Goal: Information Seeking & Learning: Learn about a topic

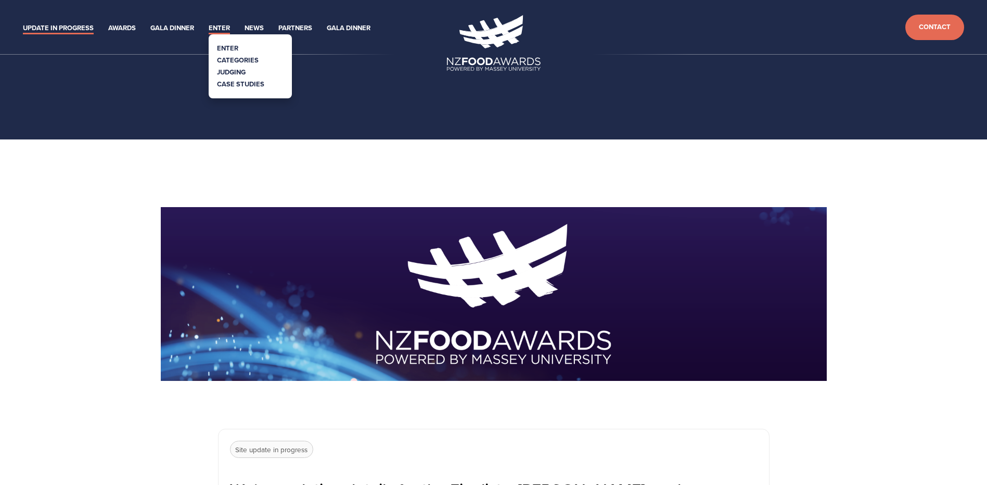
click at [212, 26] on link "Enter" at bounding box center [219, 28] width 21 height 12
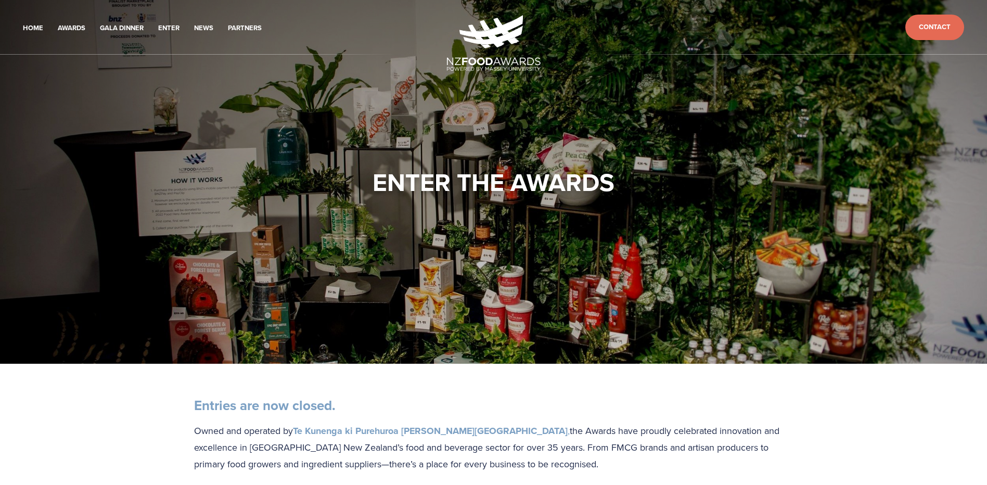
click at [486, 43] on img at bounding box center [494, 43] width 94 height 56
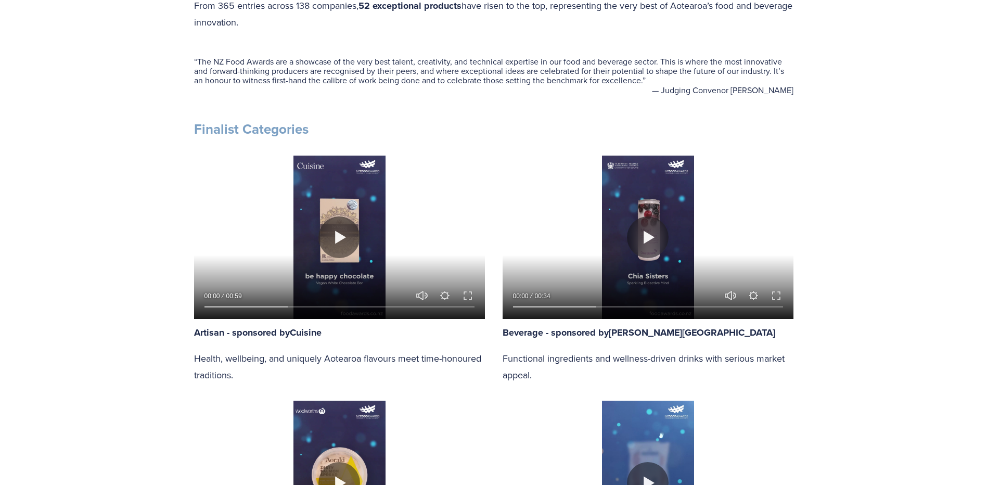
scroll to position [573, 0]
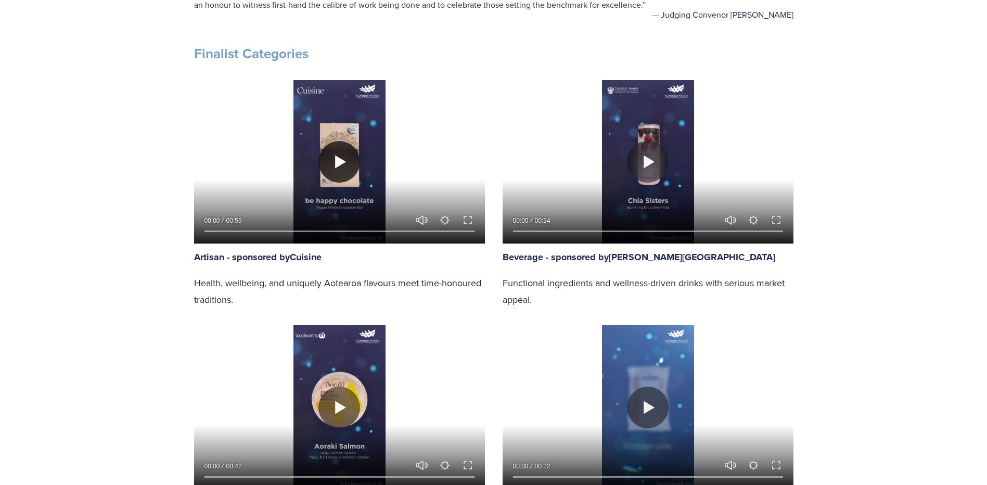
click at [350, 163] on button "Play" at bounding box center [340, 162] width 42 height 42
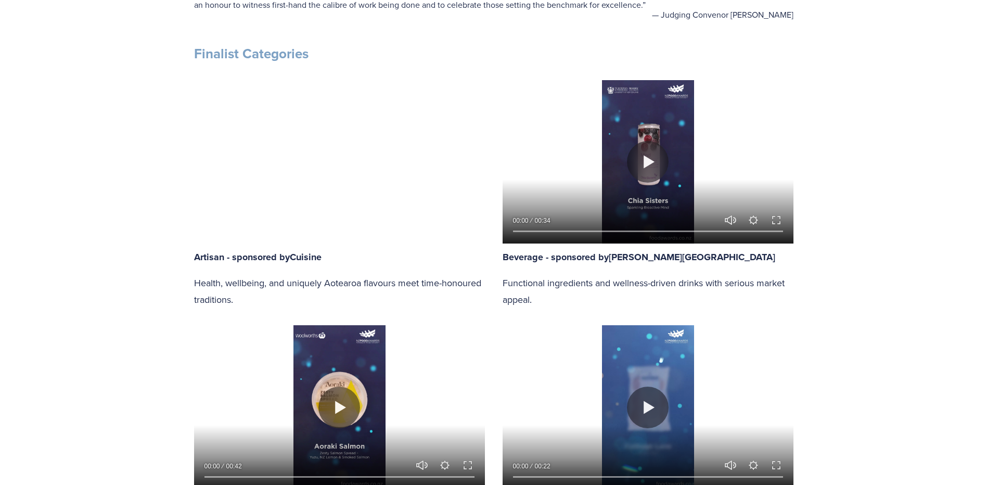
type input "100"
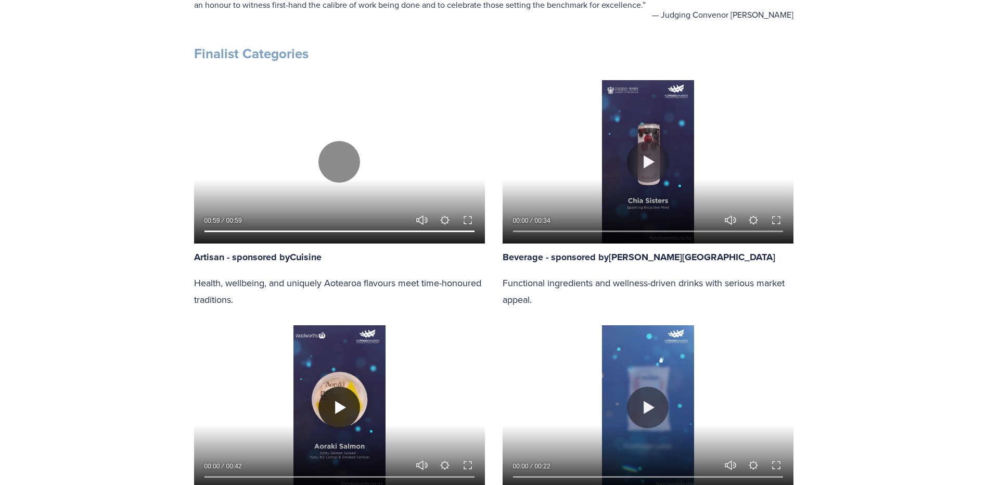
click at [342, 413] on button "Play" at bounding box center [340, 408] width 42 height 42
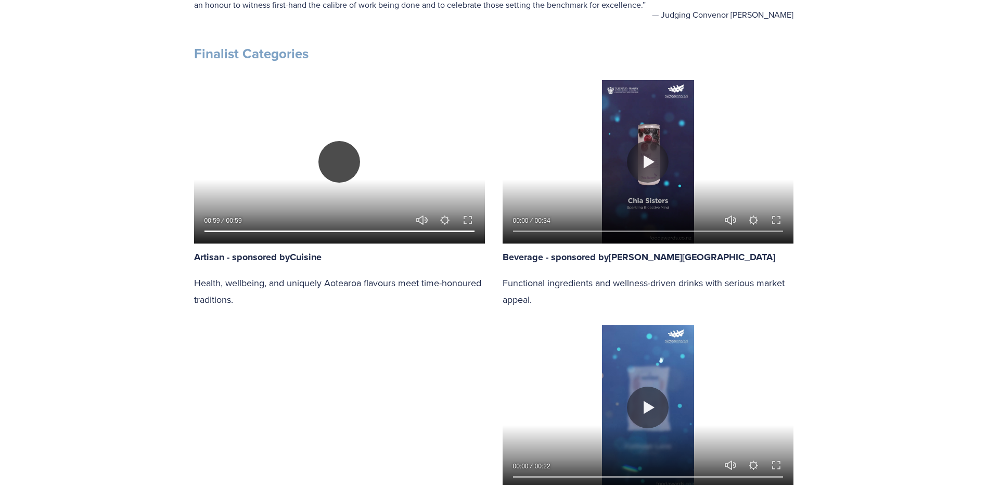
type input "95.1"
click at [340, 163] on button "Play" at bounding box center [340, 162] width 42 height 42
type input "0"
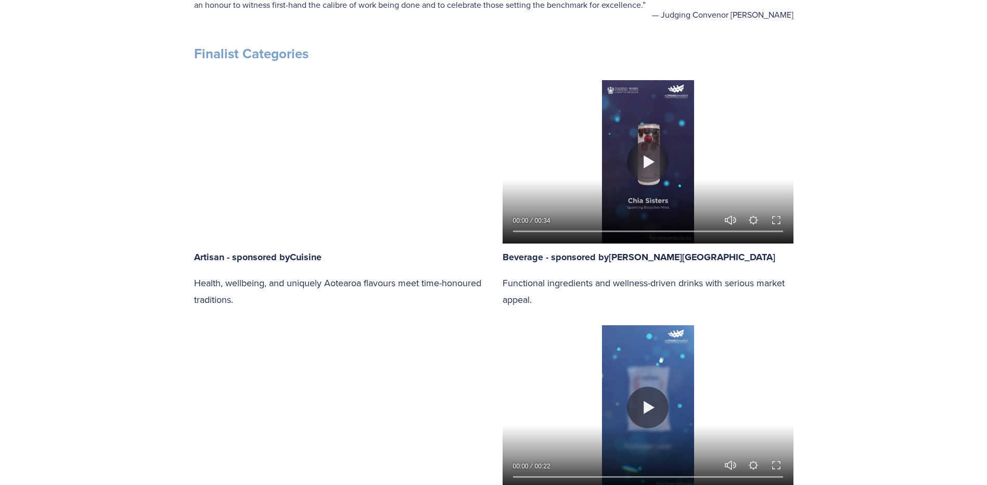
type input "95.75"
type input "0.31"
type input "96.34"
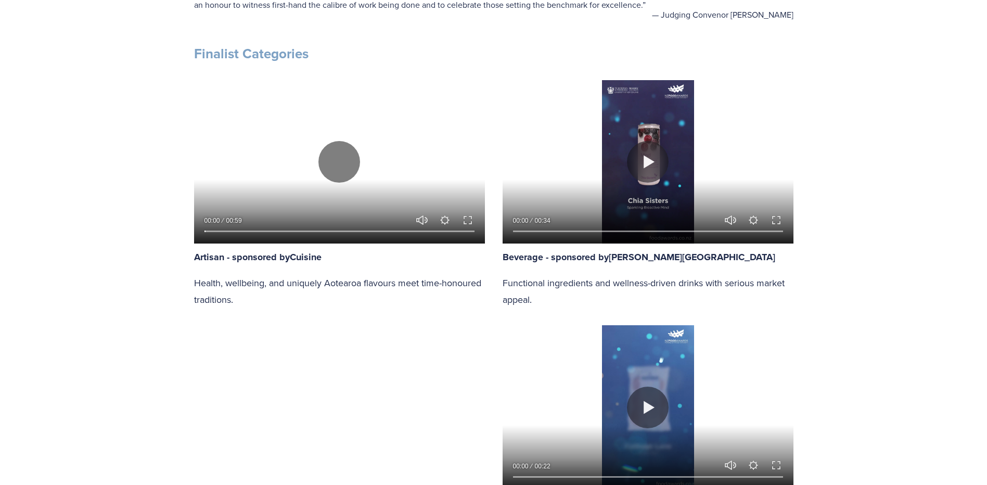
type input "0.76"
type input "96.96"
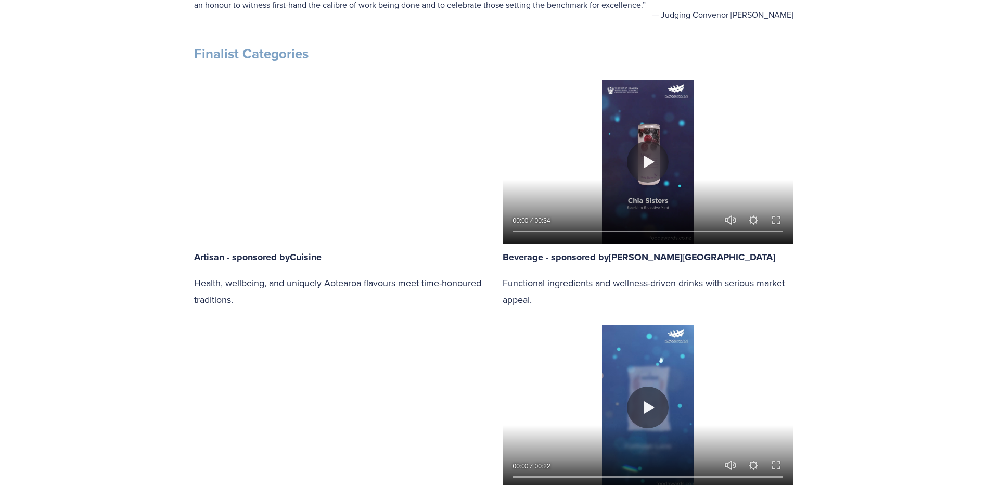
type input "1.21"
type input "97.57"
type input "1.65"
type input "98.19"
type input "2.09"
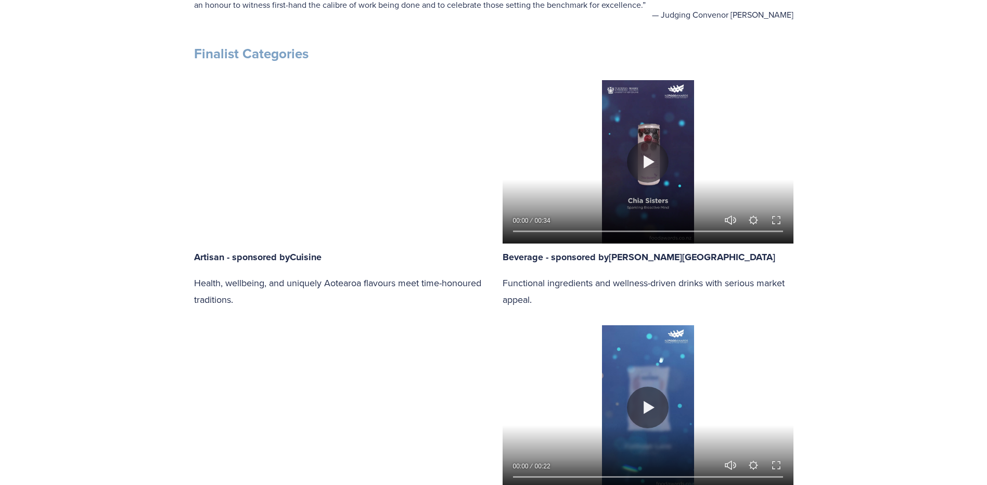
type input "98.81"
type input "2.53"
type input "99.43"
type input "2.98"
type input "100"
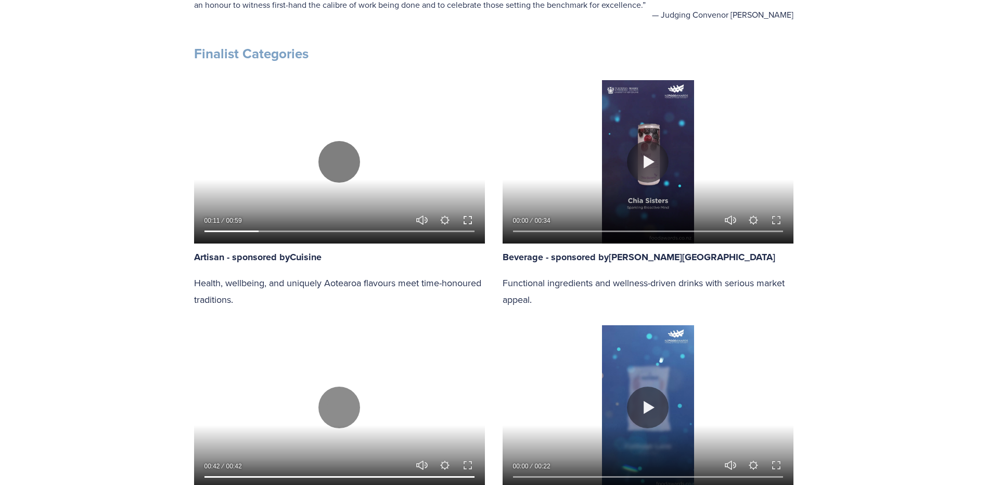
click at [473, 222] on button "Exit fullscreen Enter fullscreen" at bounding box center [468, 220] width 12 height 12
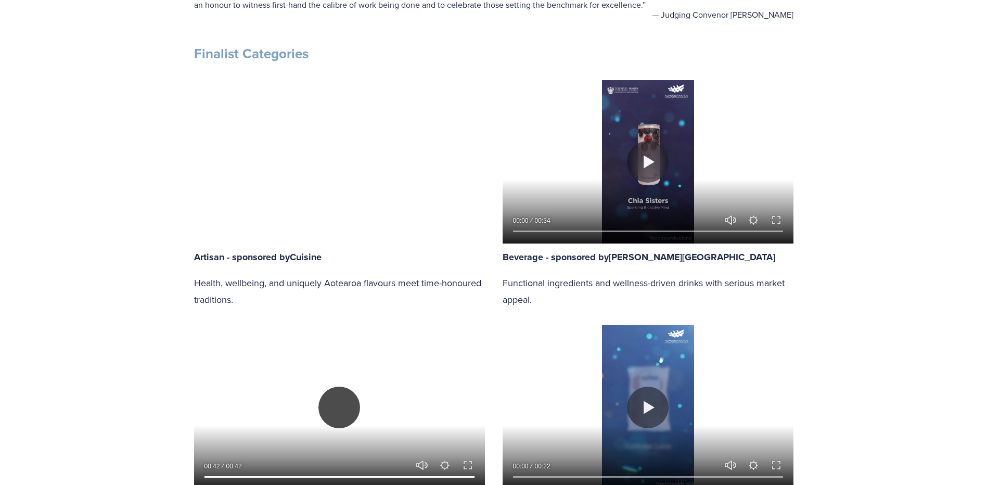
type input "87.78"
click at [334, 388] on button "Play" at bounding box center [340, 408] width 42 height 42
type input "0"
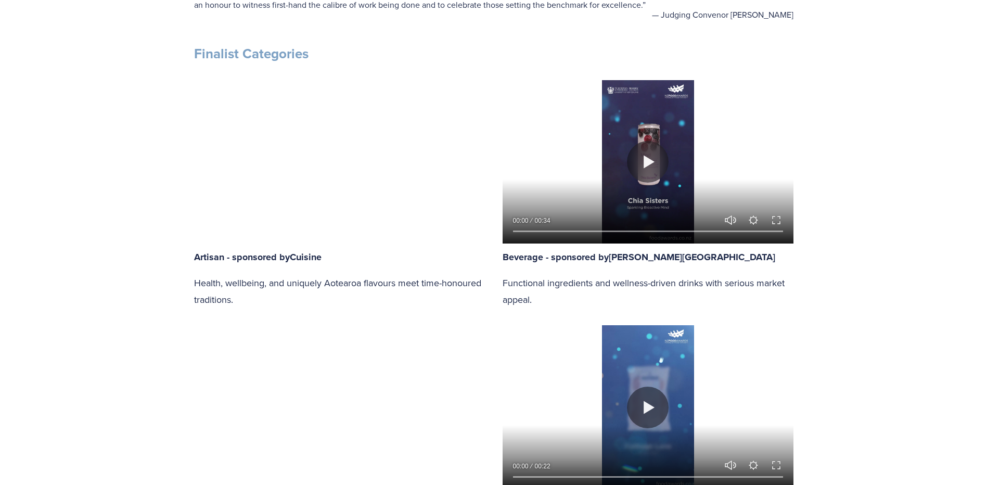
type input "88.21"
type input "0.44"
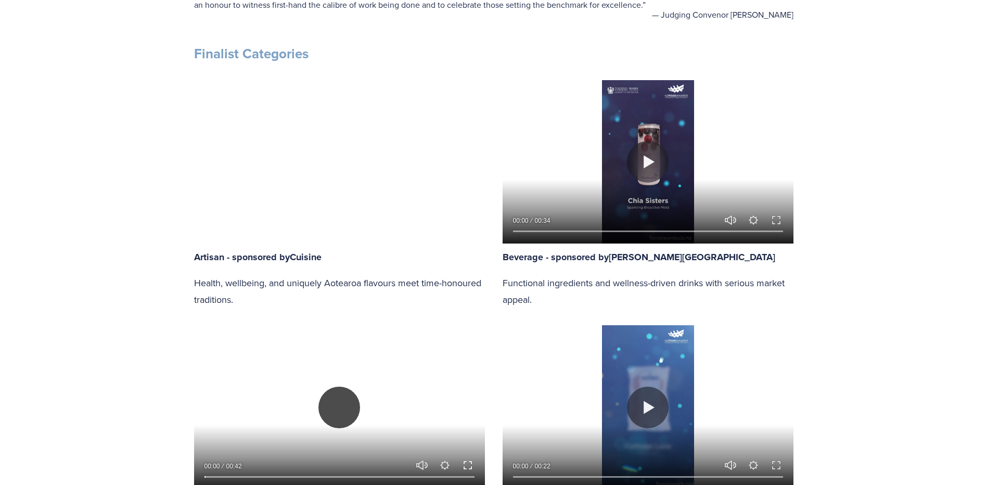
type input "88.66"
type input "1.06"
type input "89.1"
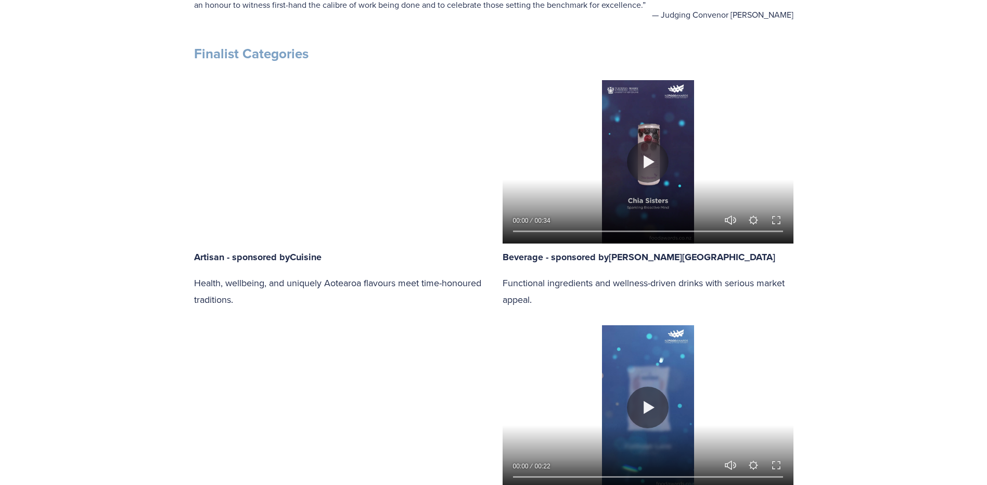
type input "1.68"
type input "89.55"
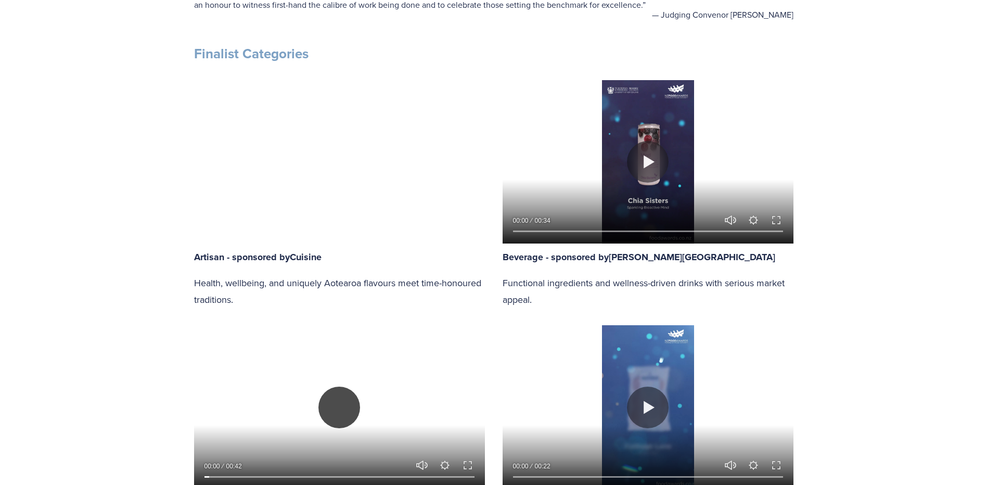
type input "2.3"
type input "89.99"
type input "2.92"
type input "90.44"
click at [471, 468] on button "Exit fullscreen Enter fullscreen" at bounding box center [468, 465] width 12 height 12
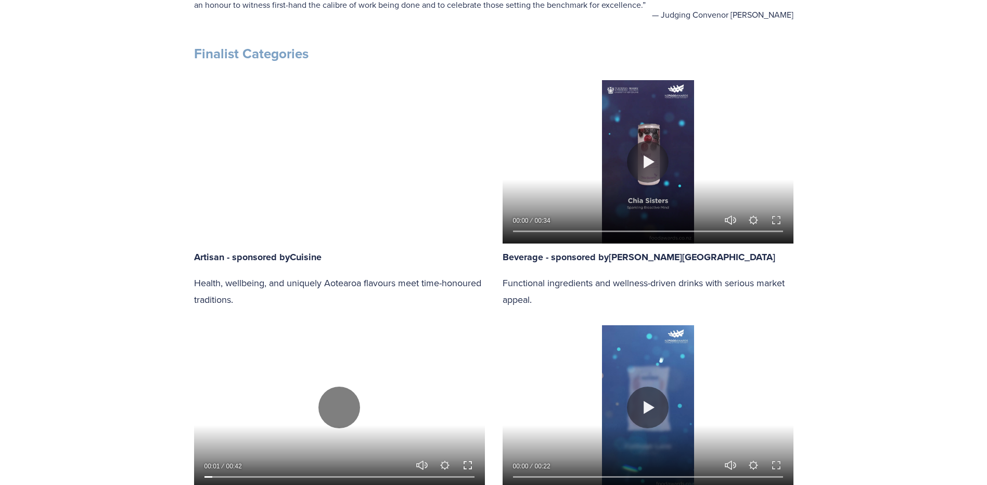
type input "3.67"
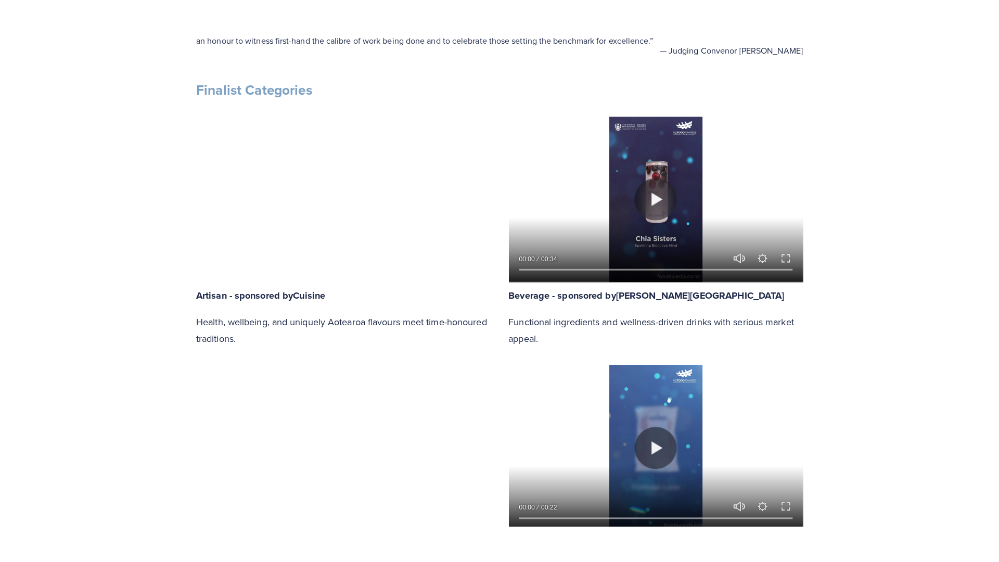
scroll to position [630, 0]
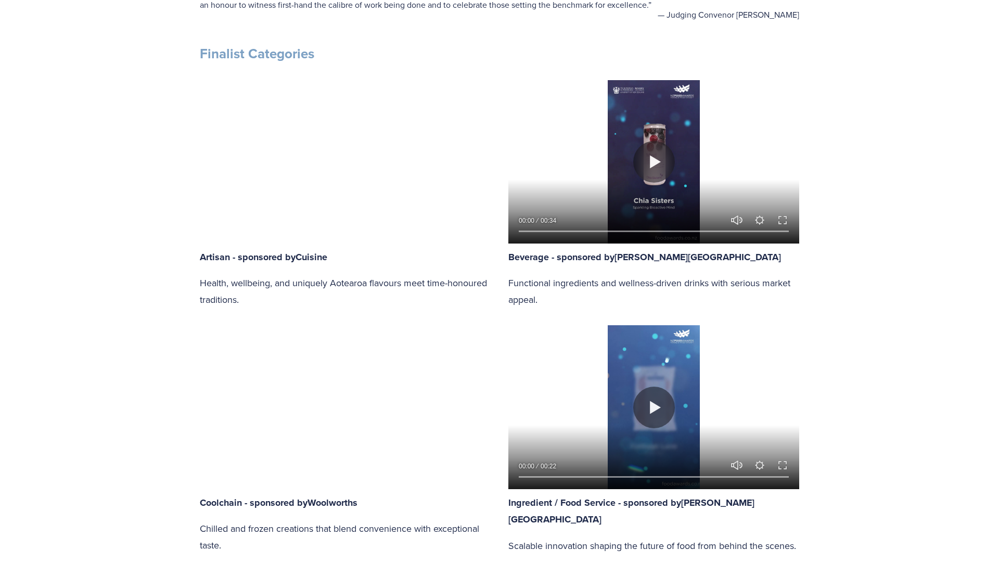
type input "90.89"
type input "4.27"
type input "91.33"
type input "4.88"
type input "91.77"
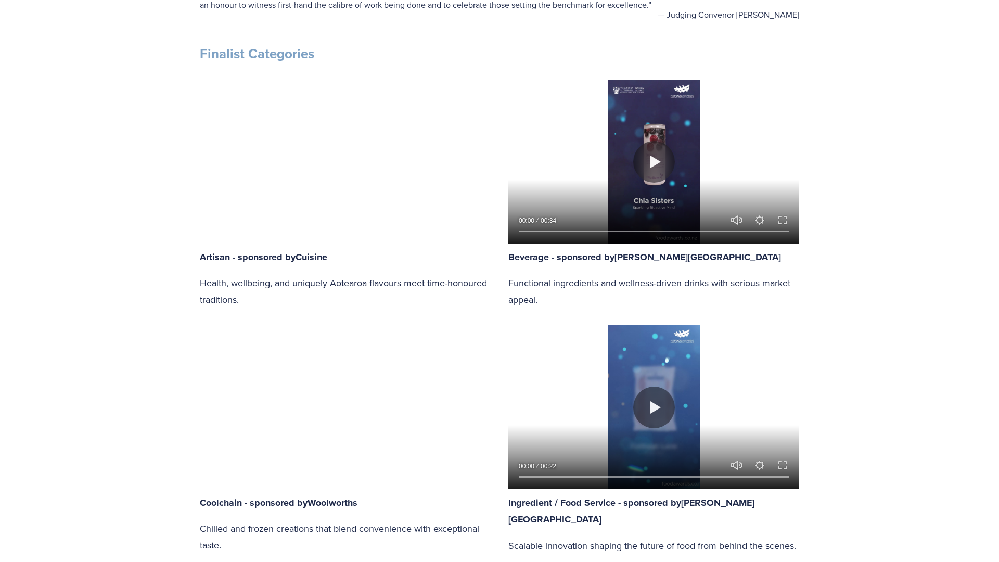
type input "5.49"
type input "92.22"
type input "6.11"
type input "92.66"
type input "6.75"
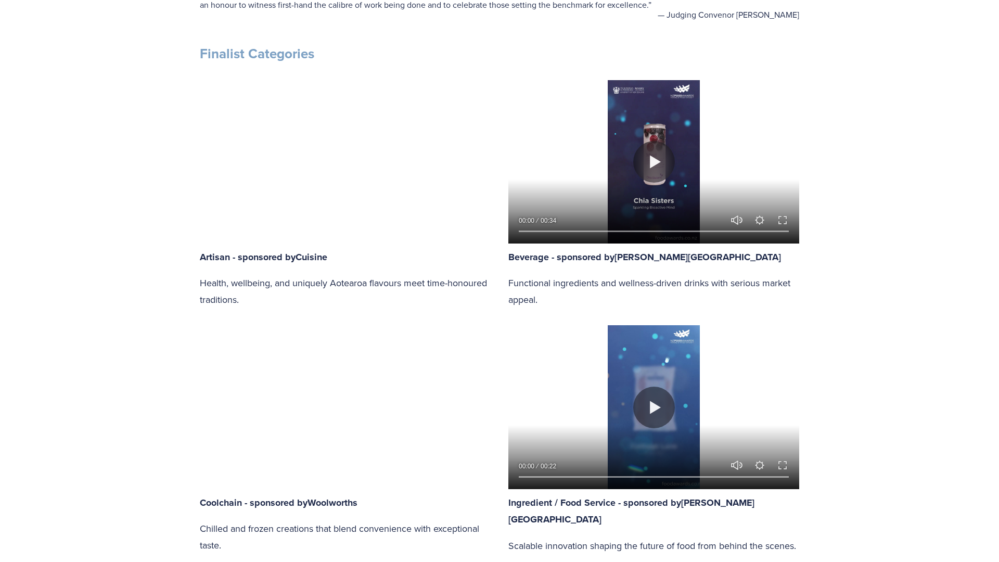
type input "93.11"
type input "7.38"
type input "93.56"
type input "8"
type input "94.01"
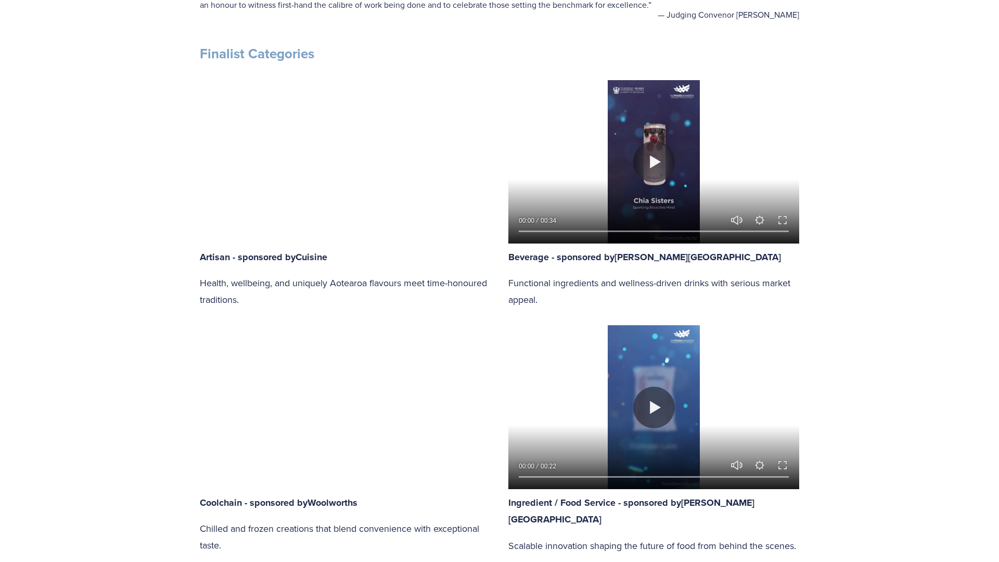
type input "8.61"
type input "94.46"
type input "9.24"
type input "94.9"
type input "9.85"
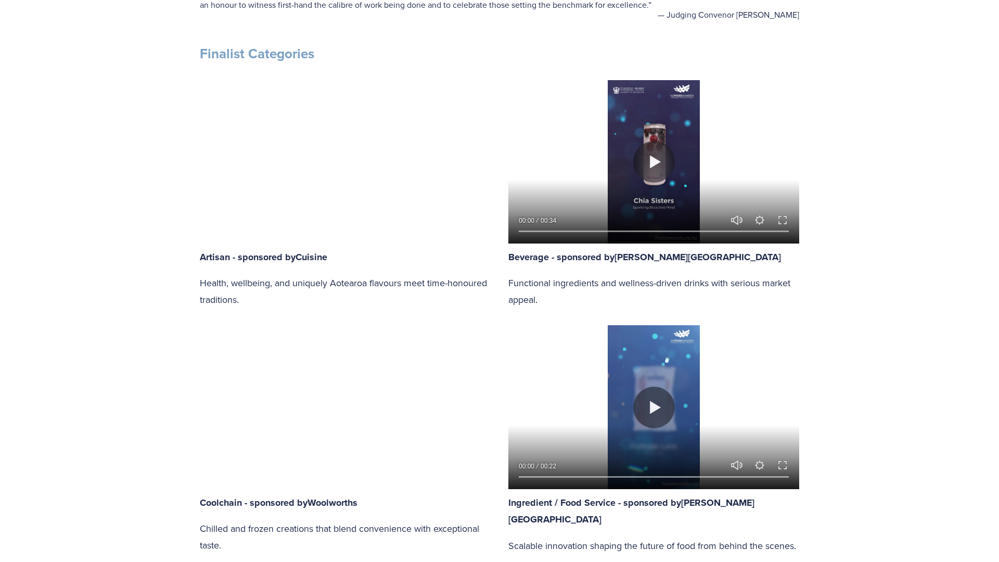
type input "95.36"
type input "10.47"
type input "95.8"
type input "11.11"
type input "96.23"
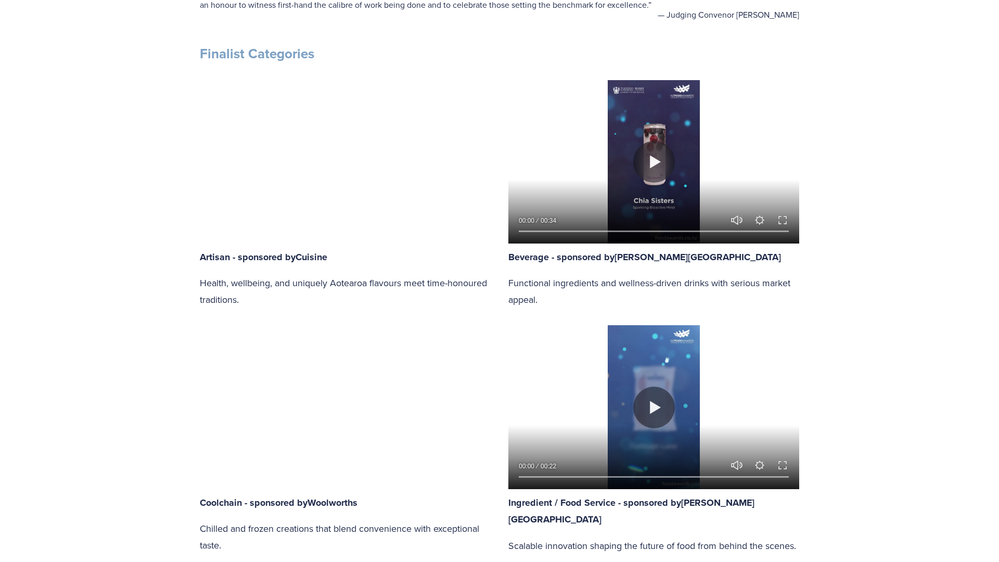
type input "11.71"
type input "96.69"
type input "12.32"
type input "97.12"
type input "12.95"
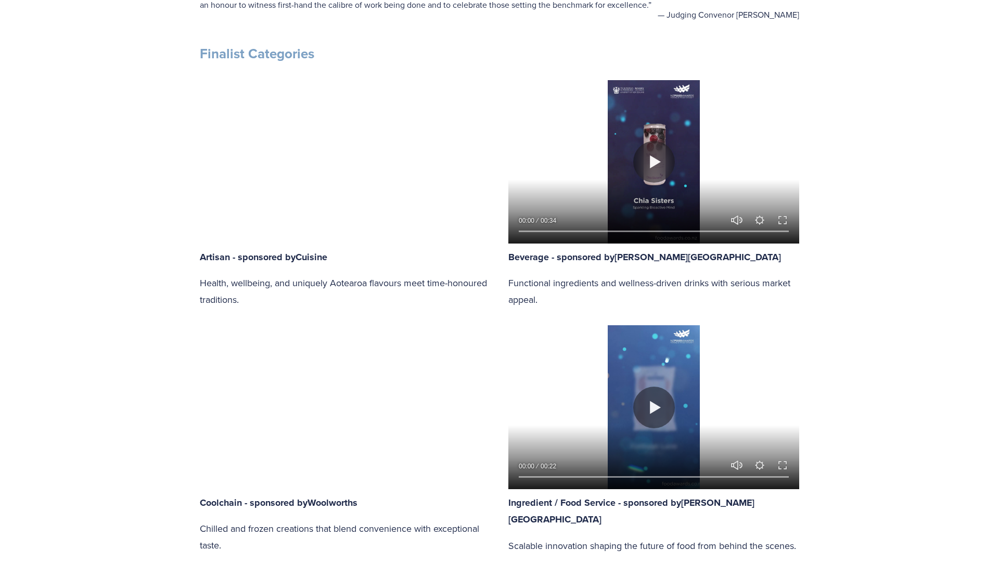
type input "97.56"
type input "13.58"
type input "98.01"
type input "14.2"
type input "98.46"
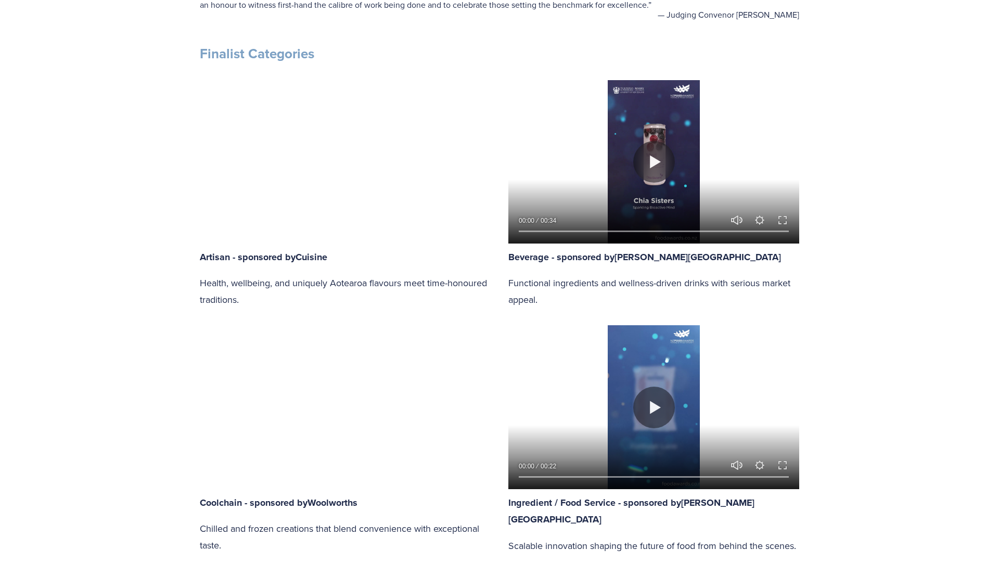
type input "14.82"
type input "98.9"
type input "15.44"
type input "99.35"
type input "16.06"
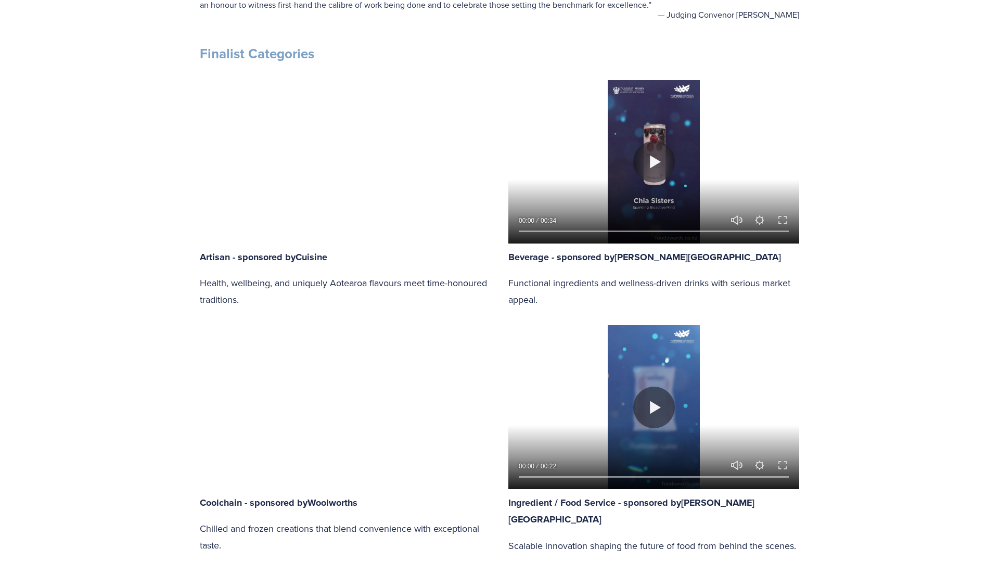
type input "99.79"
type input "16.68"
type input "100"
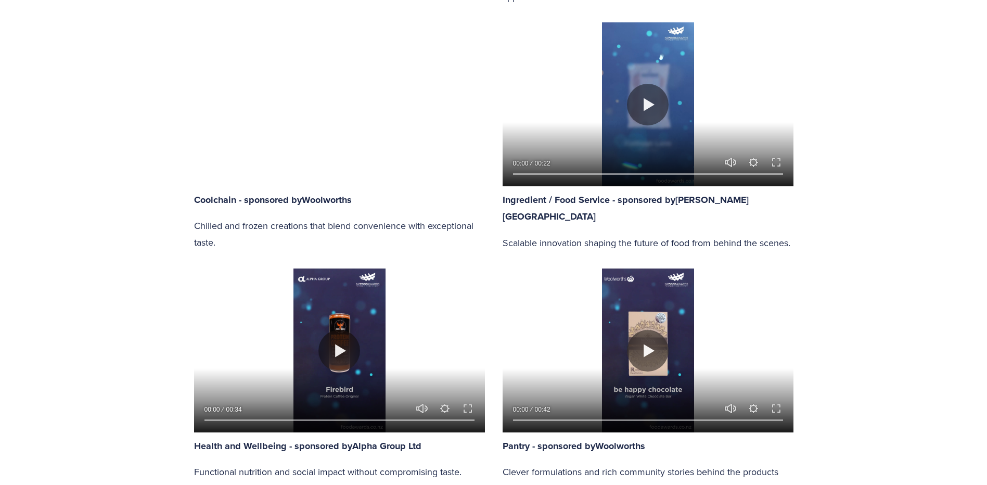
scroll to position [885, 0]
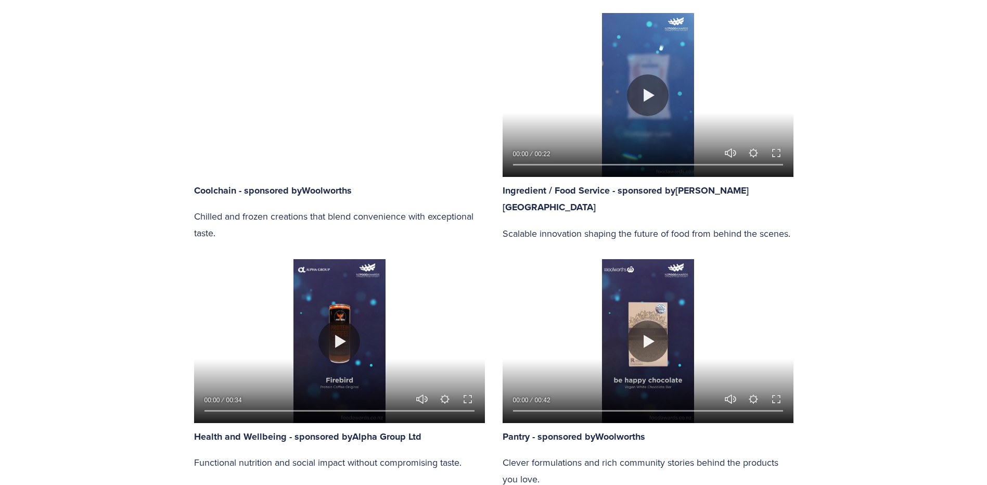
type input "100"
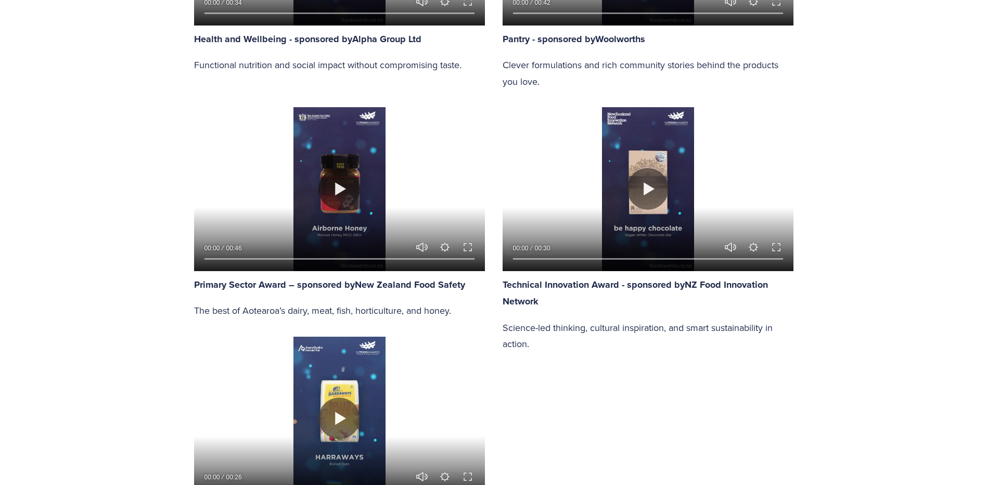
scroll to position [1249, 0]
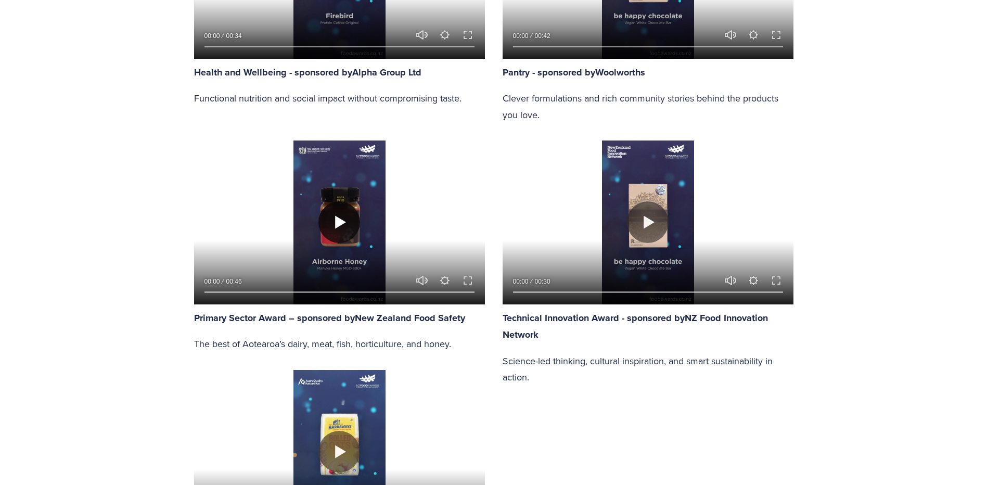
click at [342, 223] on button "Play" at bounding box center [340, 222] width 42 height 42
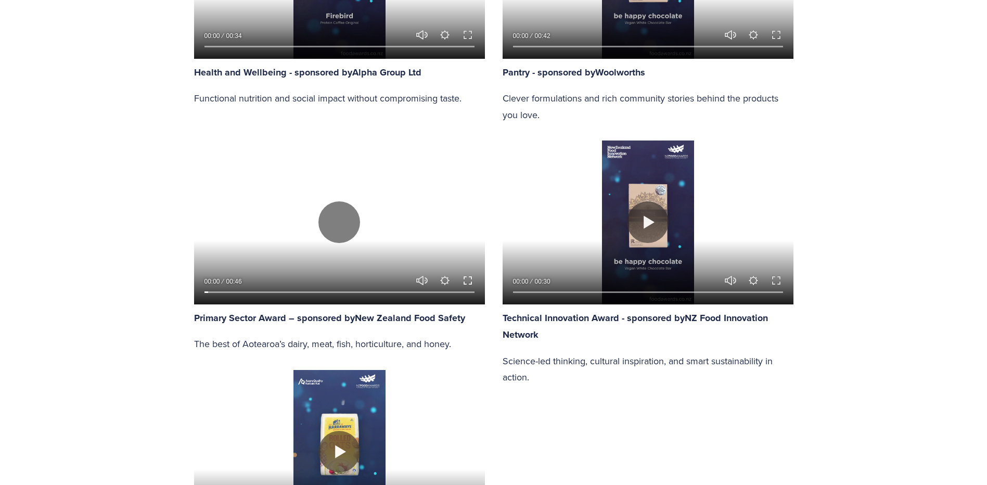
click at [470, 281] on button "Exit fullscreen Enter fullscreen" at bounding box center [468, 280] width 12 height 12
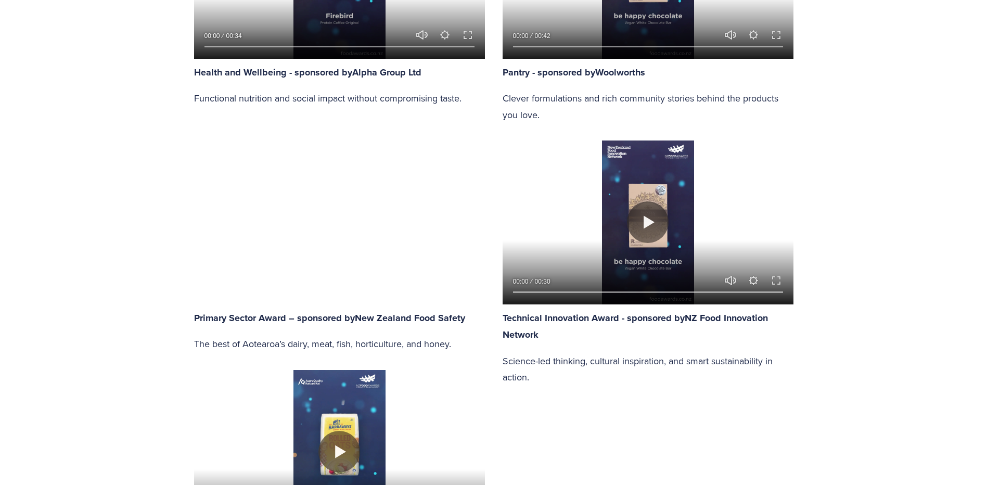
scroll to position [1509, 0]
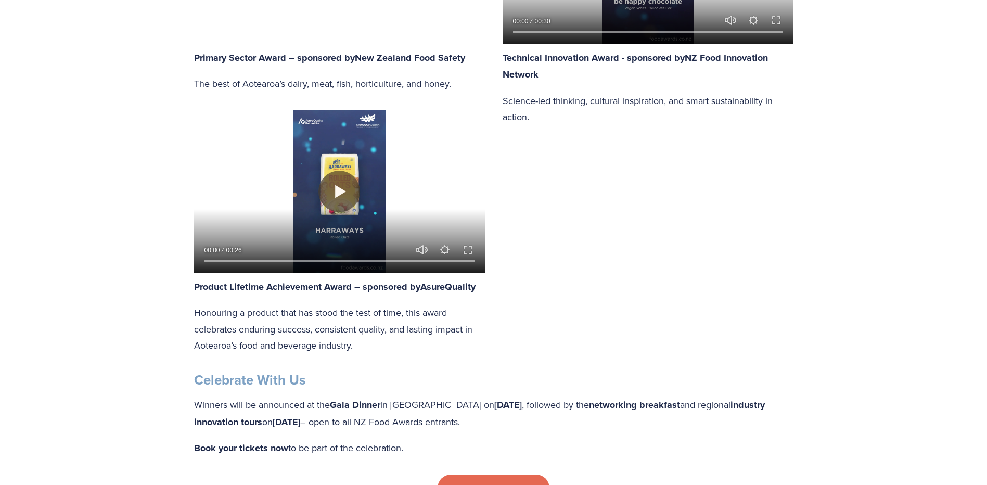
type input "100"
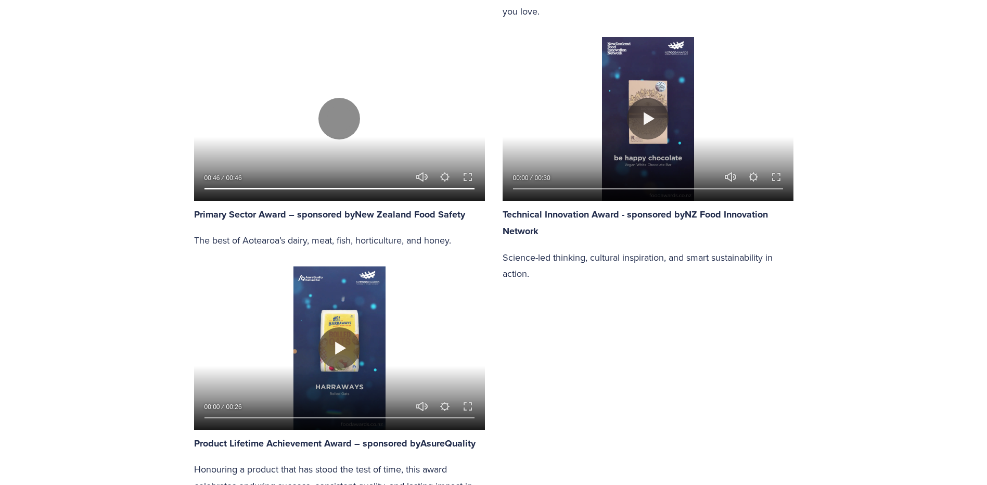
scroll to position [1353, 0]
click at [652, 126] on button "Play" at bounding box center [648, 118] width 42 height 42
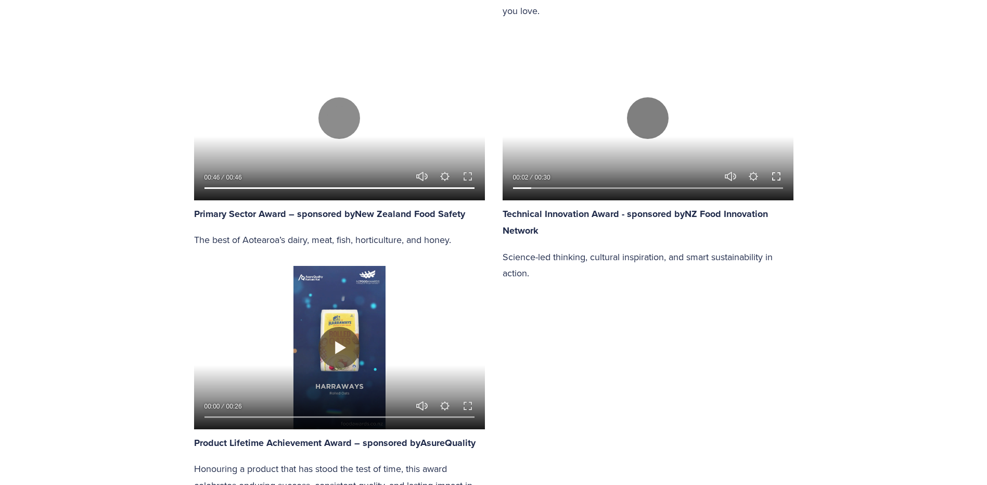
click at [771, 172] on button "Exit fullscreen Enter fullscreen" at bounding box center [776, 176] width 12 height 12
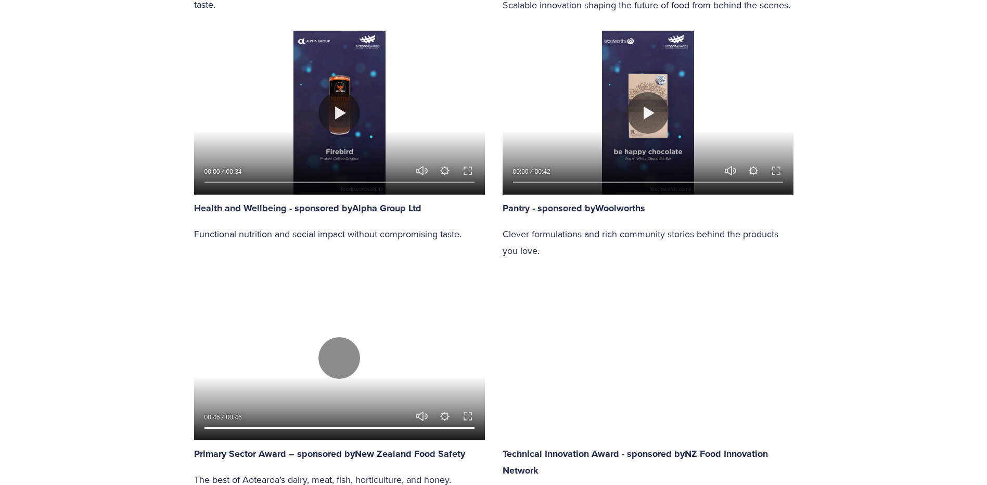
scroll to position [1093, 0]
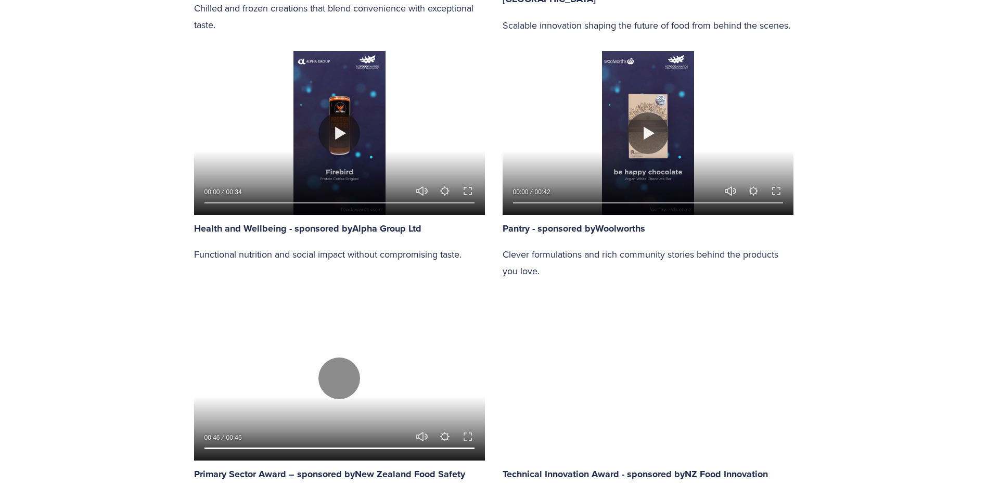
type input "100"
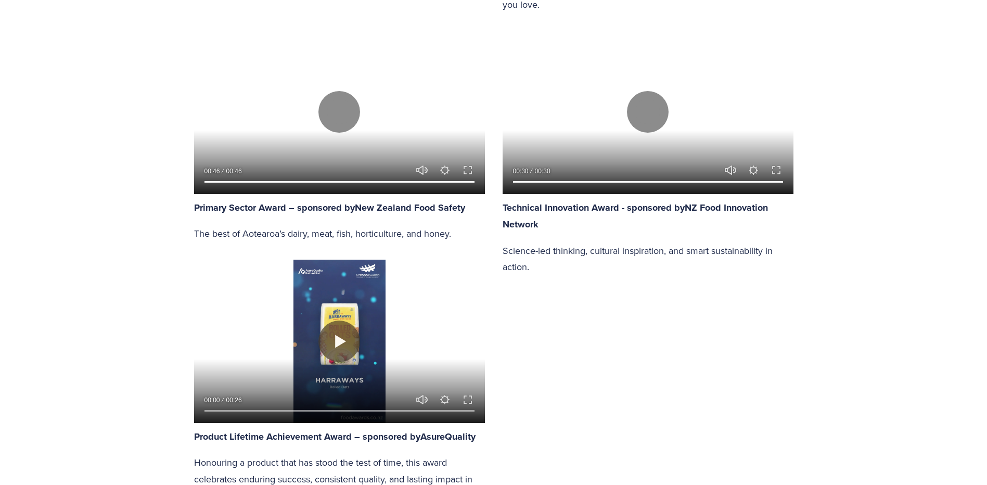
scroll to position [1405, 0]
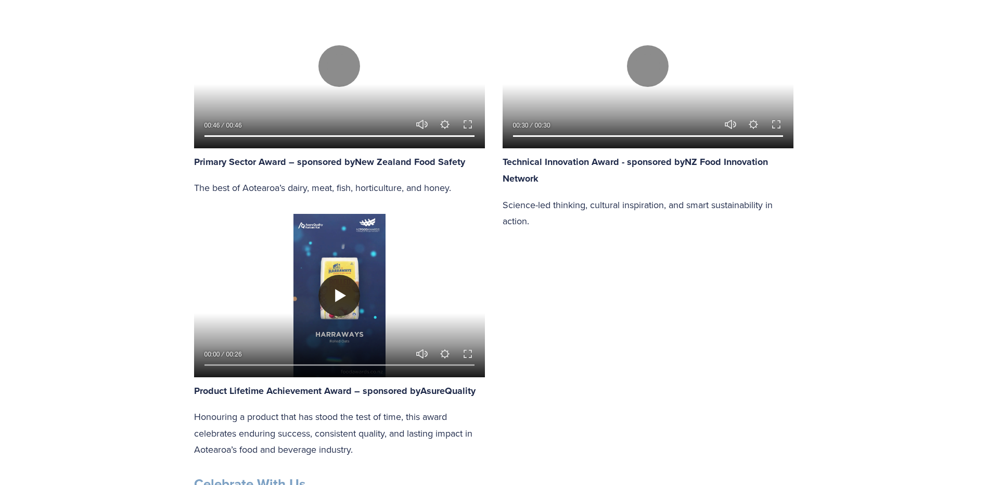
click at [349, 291] on button "Play" at bounding box center [340, 296] width 42 height 42
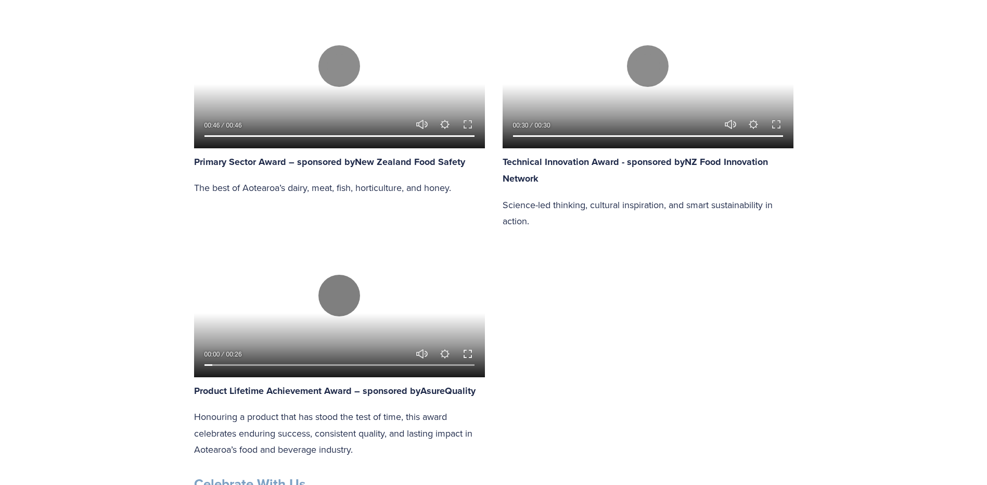
click at [468, 354] on button "Exit fullscreen Enter fullscreen" at bounding box center [468, 354] width 12 height 12
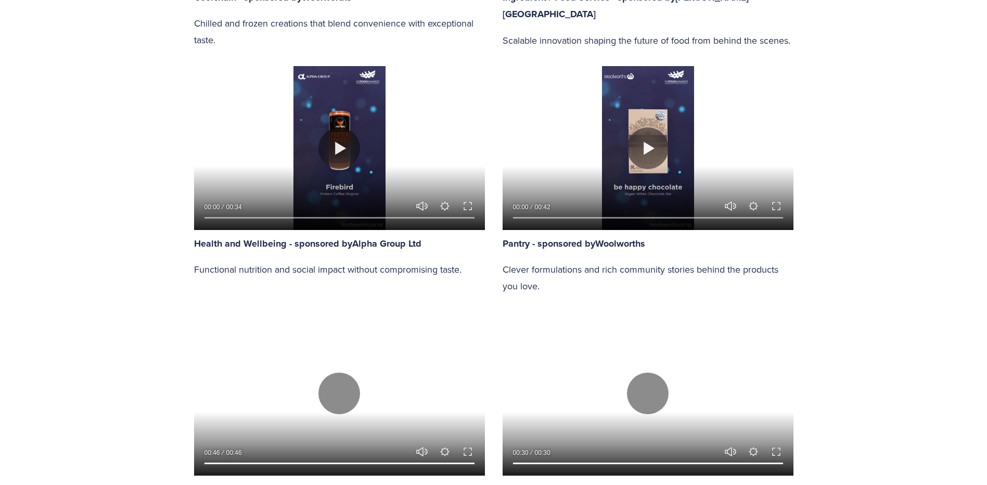
scroll to position [989, 0]
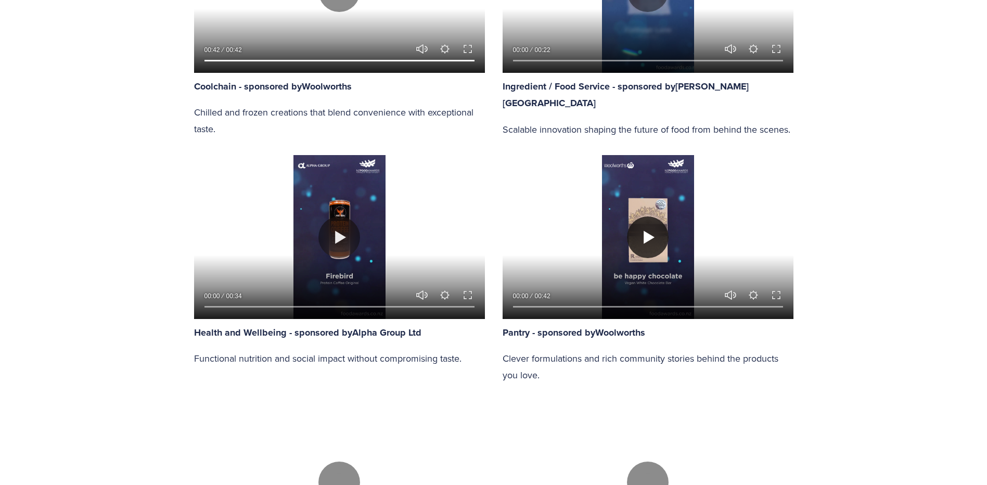
click at [657, 251] on button "Play" at bounding box center [648, 238] width 42 height 42
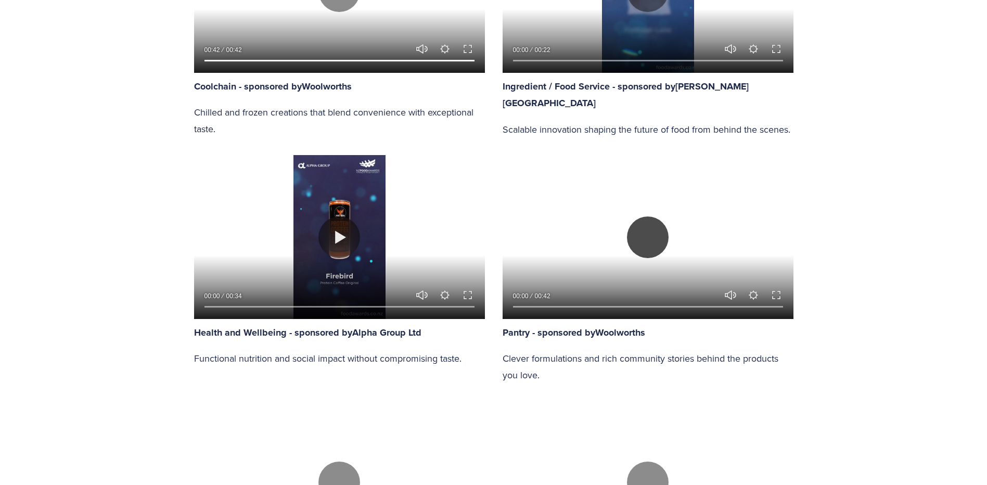
type input "89.63"
type input "0.35"
type input "90.6"
type input "1"
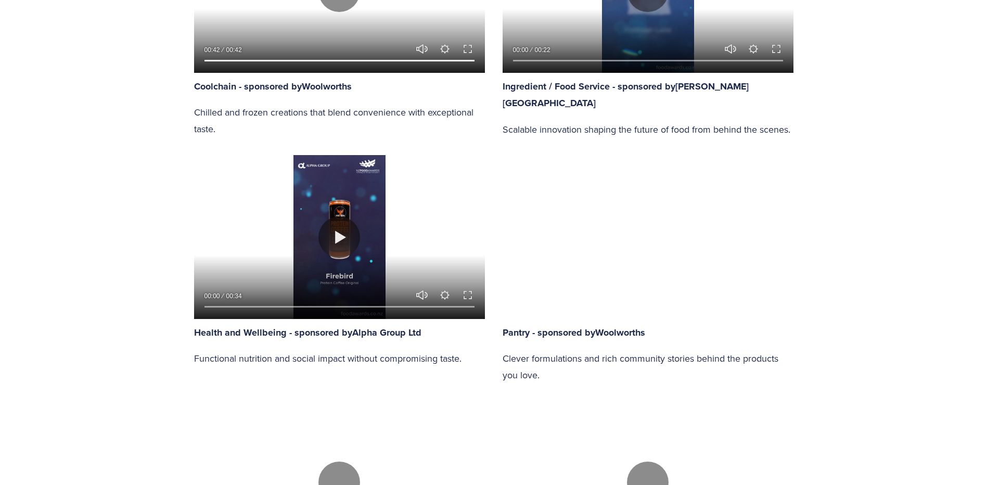
type input "91.6"
type input "1.6"
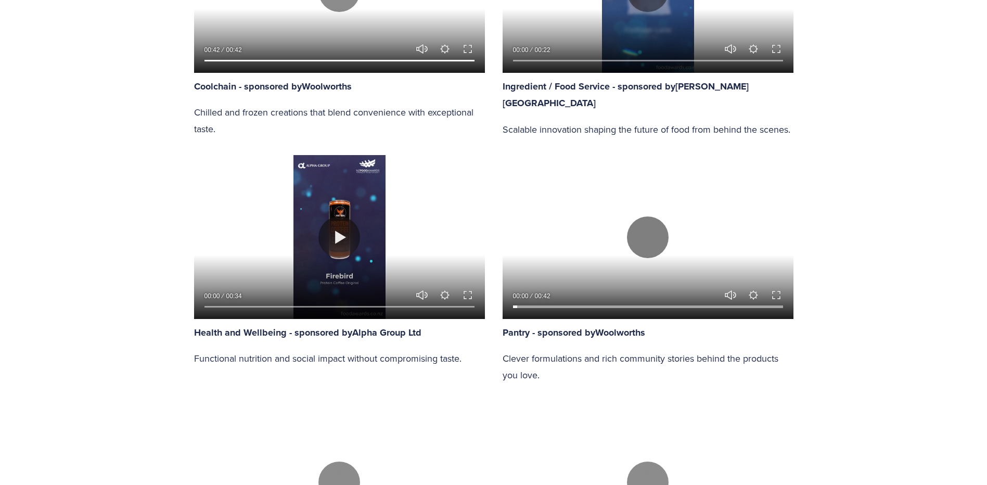
type input "92.67"
type input "2.22"
type input "93.63"
type input "2.85"
type input "94.63"
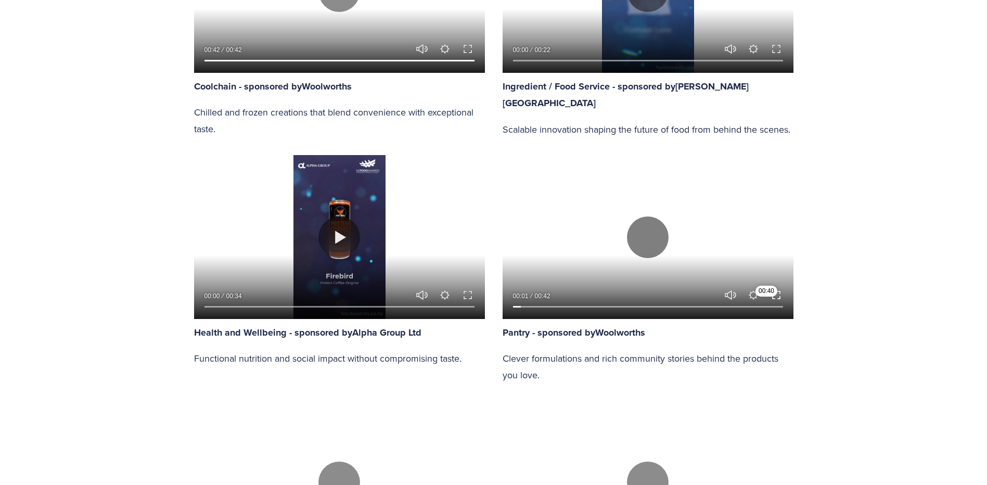
type input "3.47"
type input "95.63"
click at [773, 298] on button "Exit fullscreen Enter fullscreen" at bounding box center [776, 295] width 12 height 12
type input "4.74"
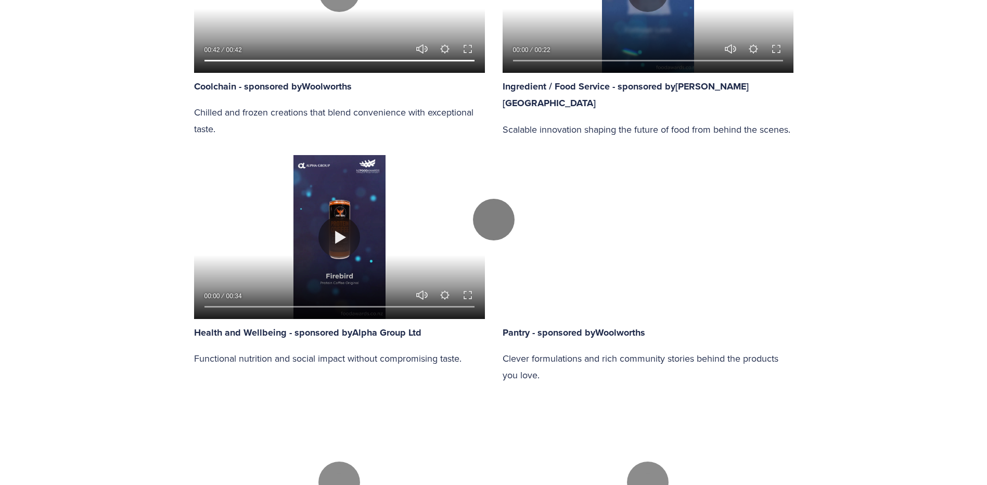
type input "96.75"
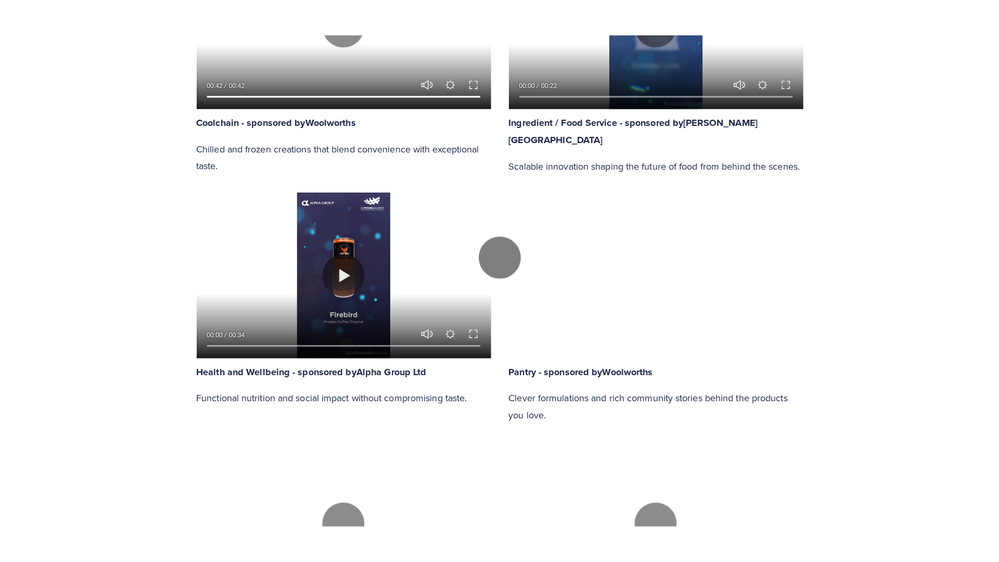
scroll to position [1047, 0]
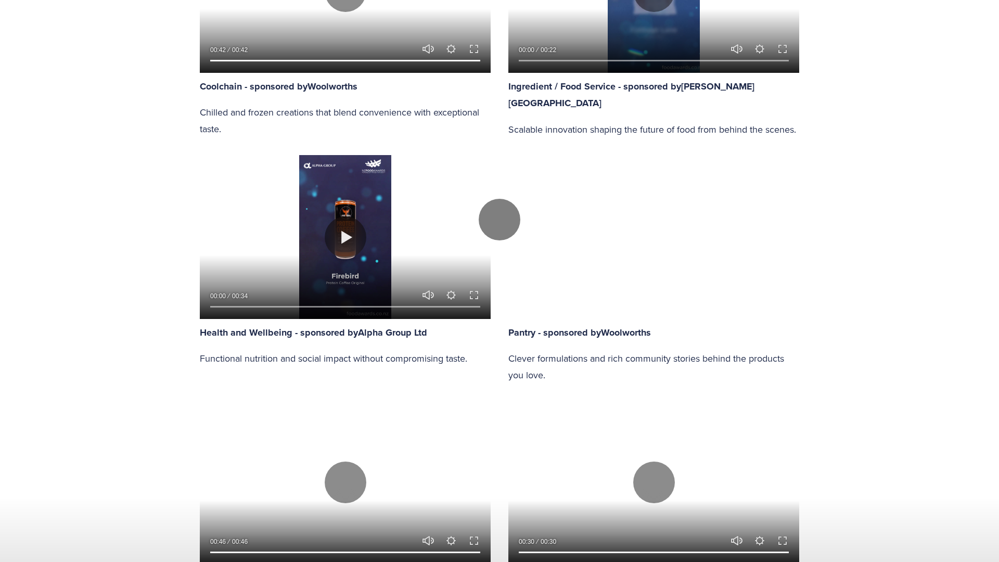
type input "5.35"
type input "97.73"
type input "5.96"
type input "98.72"
type input "6.57"
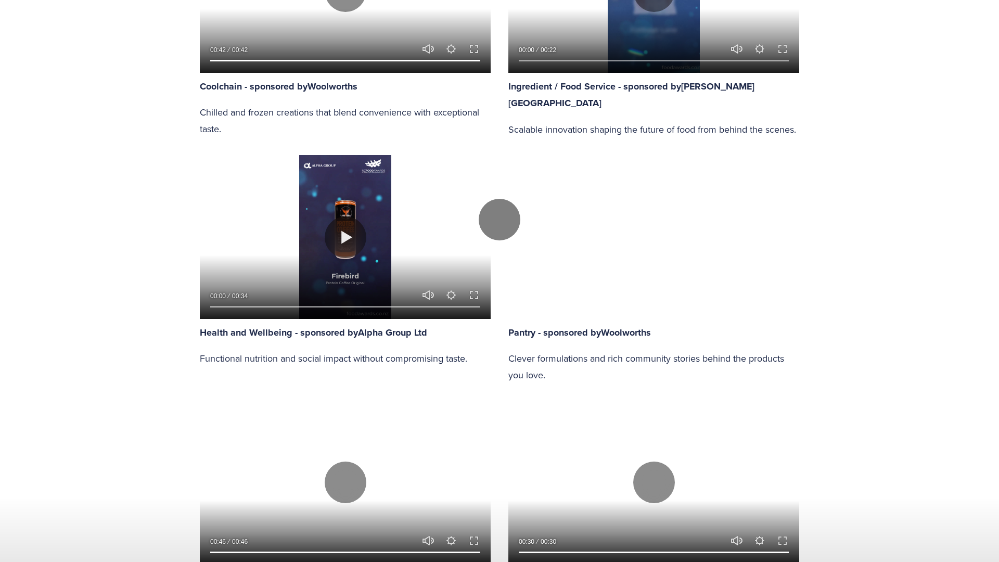
type input "100"
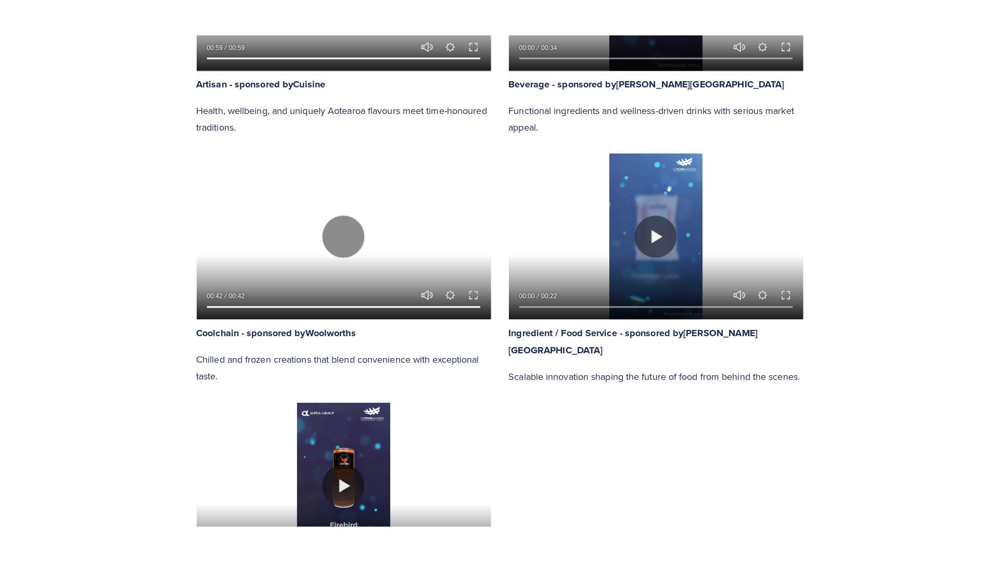
scroll to position [781, 0]
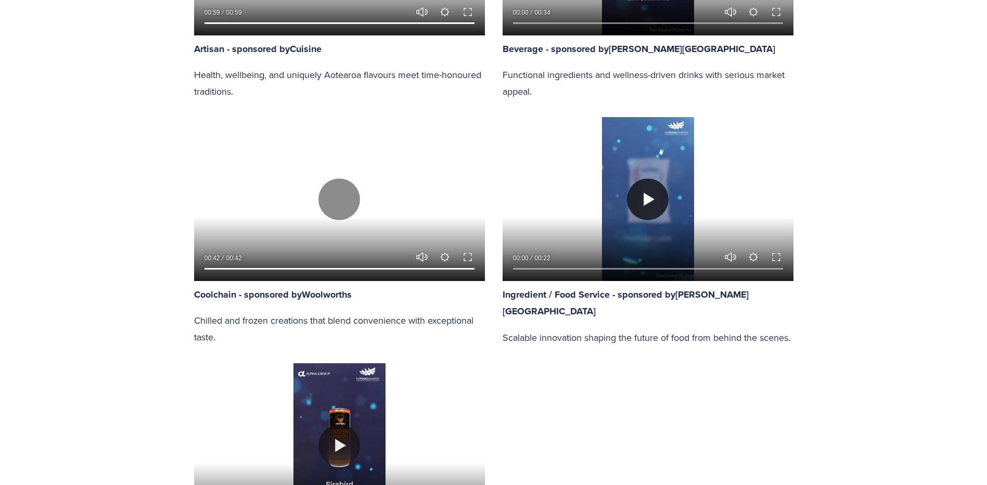
click at [640, 202] on button "Play" at bounding box center [648, 200] width 42 height 42
type input "90.19"
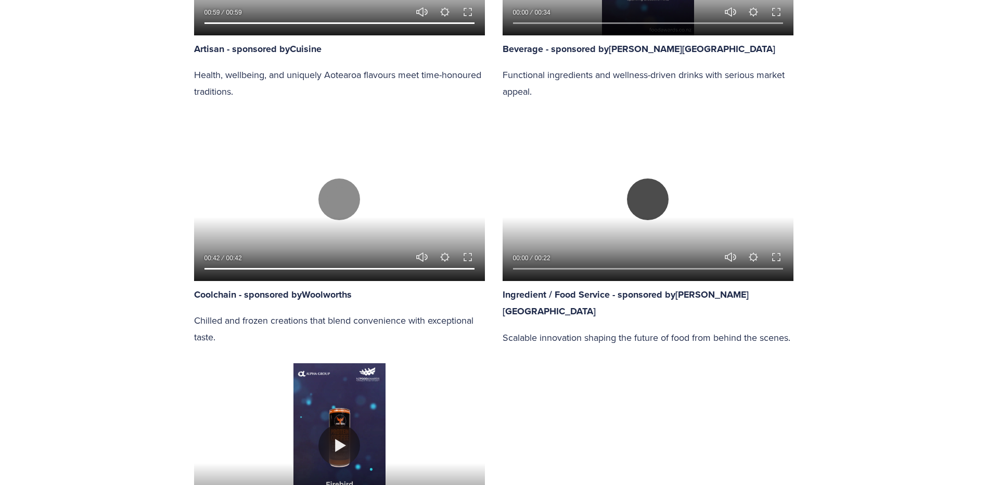
type input "0.43"
type input "90.81"
type input "1.69"
type input "91.44"
type input "2.84"
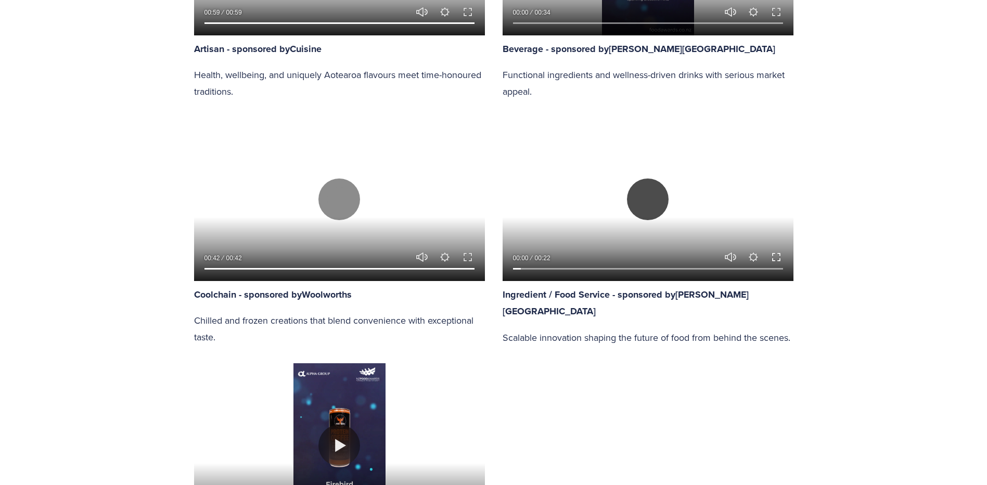
type input "92.07"
type input "4.04"
type input "92.69"
click at [776, 257] on button "Exit fullscreen Enter fullscreen" at bounding box center [776, 257] width 12 height 12
type input "5.4"
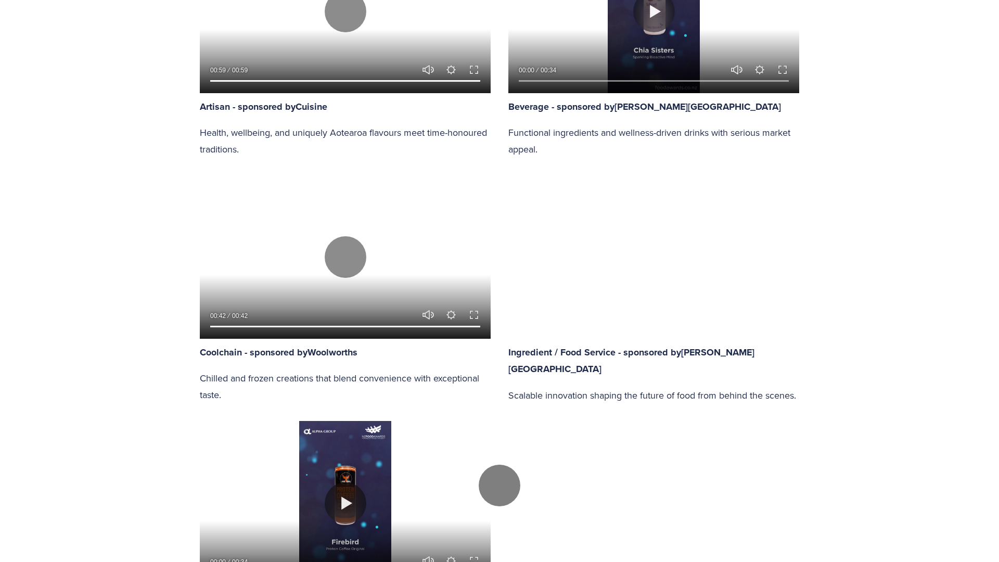
type input "93.32"
type input "6.61"
type input "93.92"
type input "7.81"
type input "94.54"
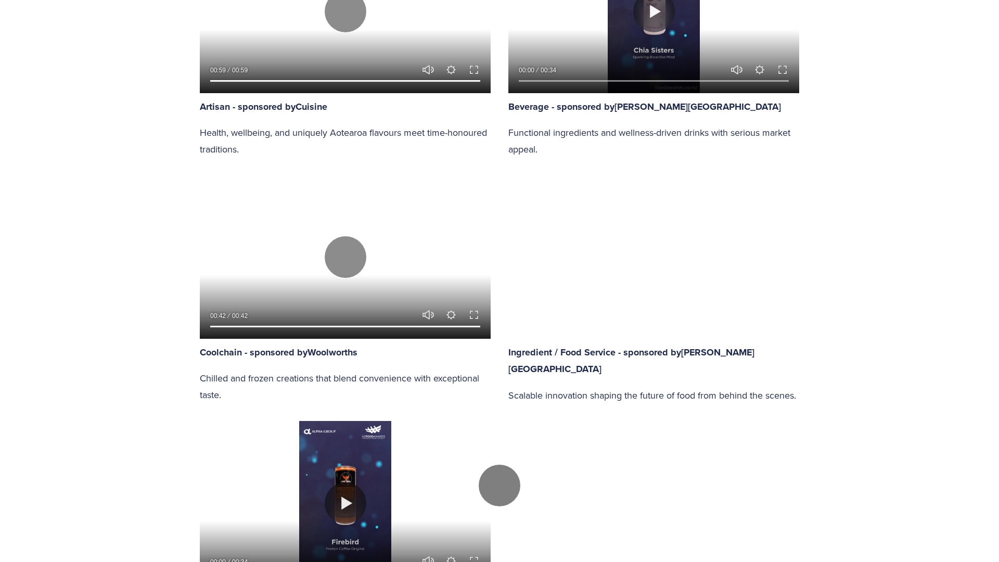
type input "9.01"
type input "95.17"
type input "10.22"
type input "95.81"
type input "11.42"
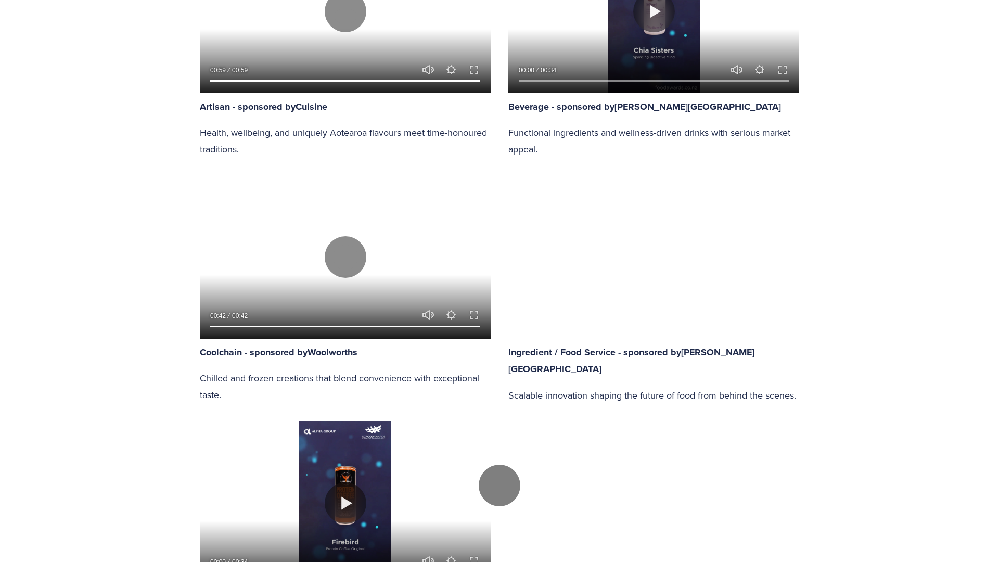
type input "96.43"
type input "12.64"
type input "97.05"
type input "13.84"
type input "97.68"
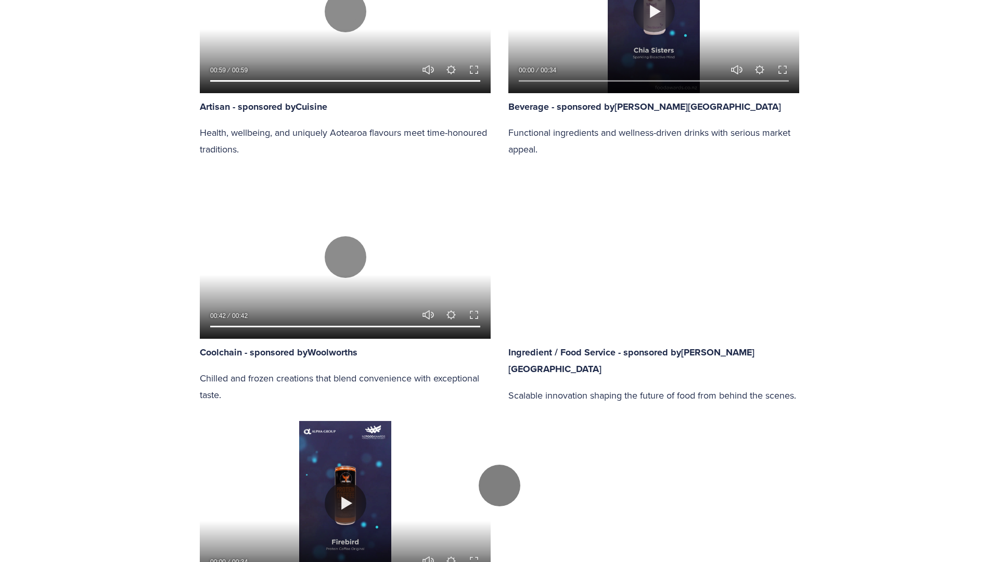
type input "15.04"
type input "98.31"
type input "16.31"
type input "98.93"
type input "17.49"
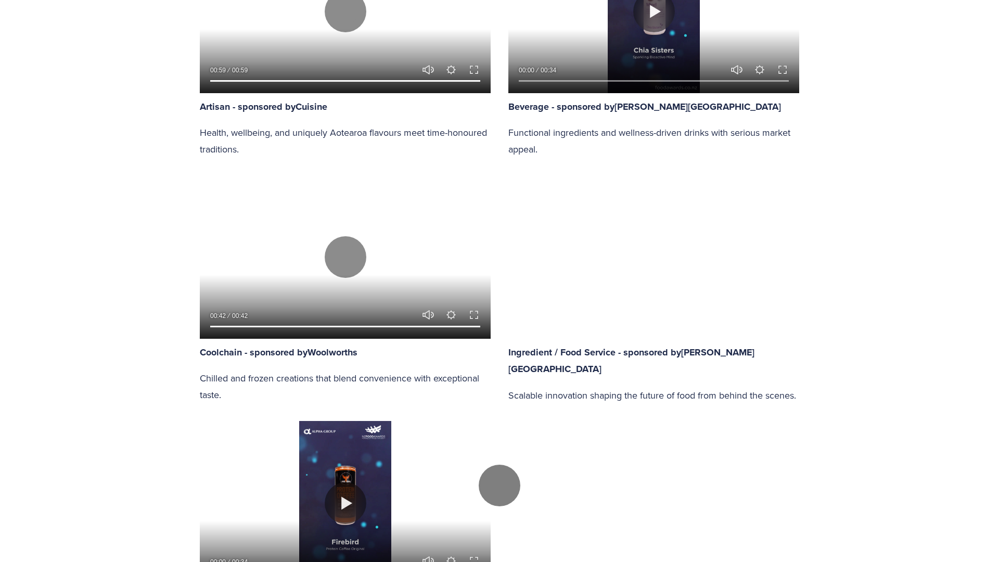
type input "99.52"
type input "18.71"
type input "100"
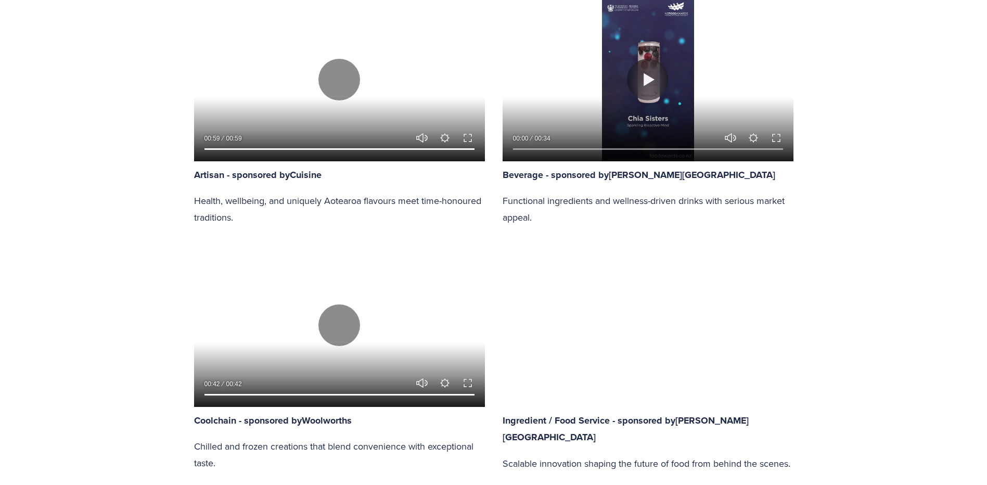
scroll to position [671, 0]
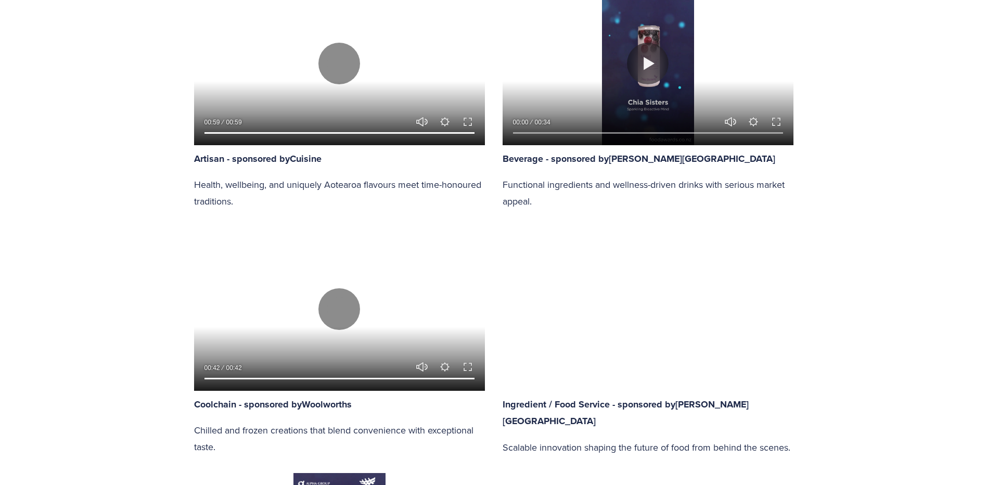
type input "100"
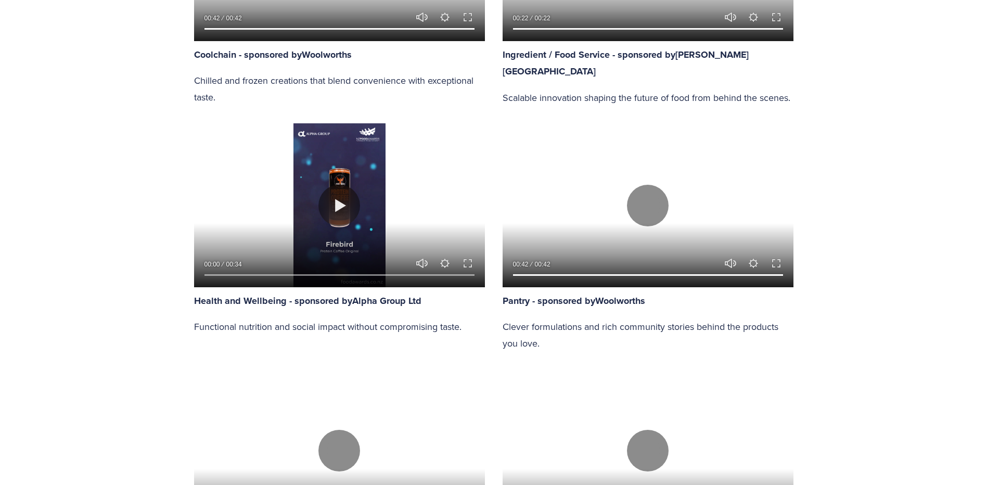
scroll to position [1035, 0]
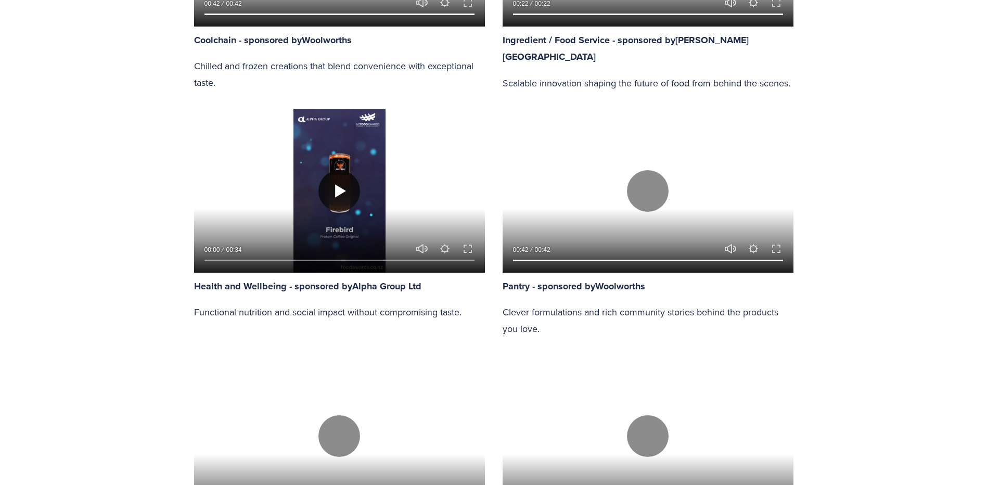
click at [338, 190] on button "Play" at bounding box center [340, 191] width 42 height 42
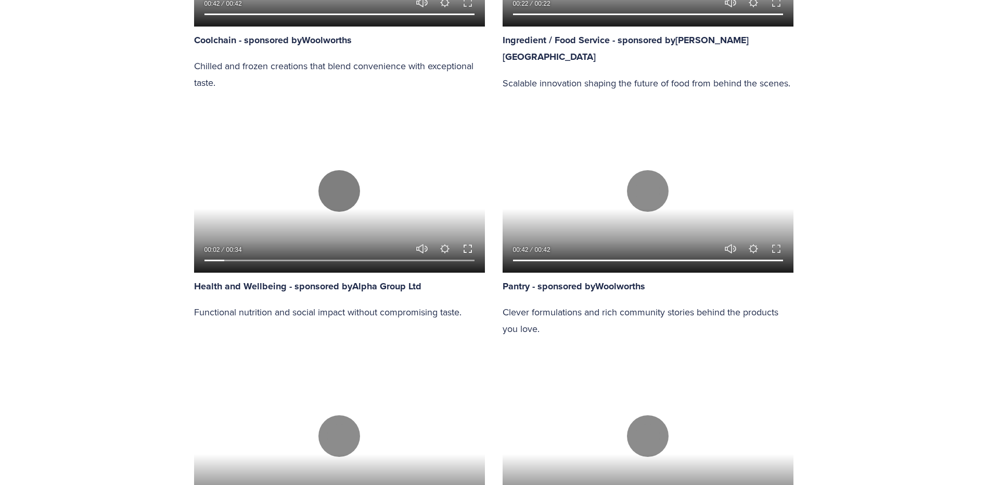
click at [471, 248] on button "Exit fullscreen Enter fullscreen" at bounding box center [468, 249] width 12 height 12
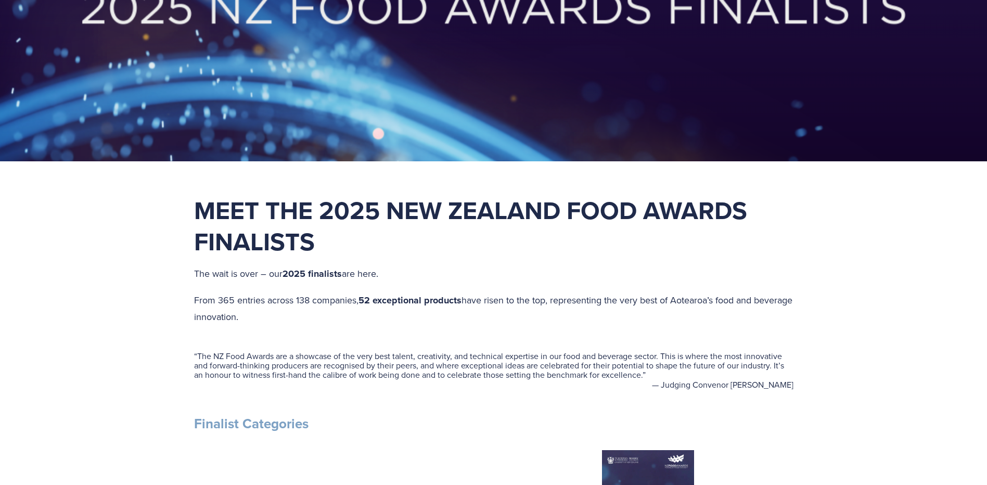
scroll to position [0, 0]
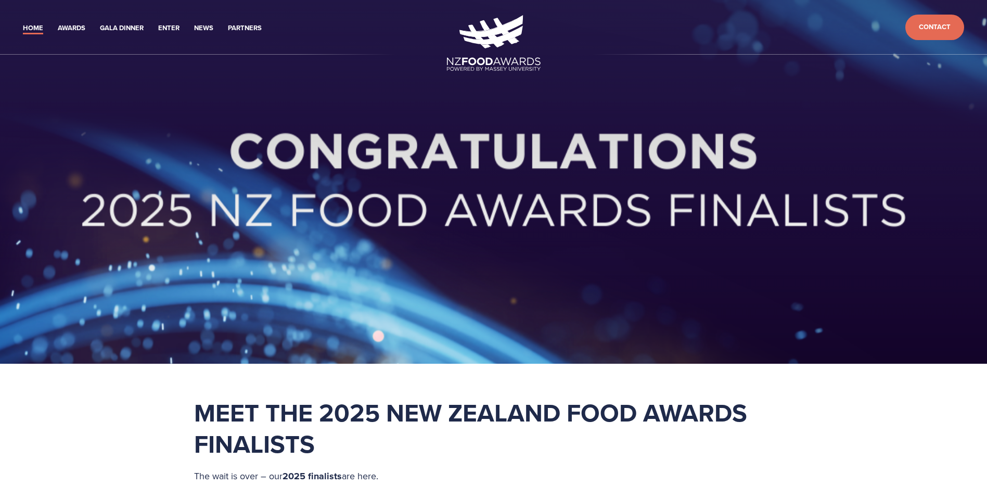
type input "100"
